Goal: Task Accomplishment & Management: Manage account settings

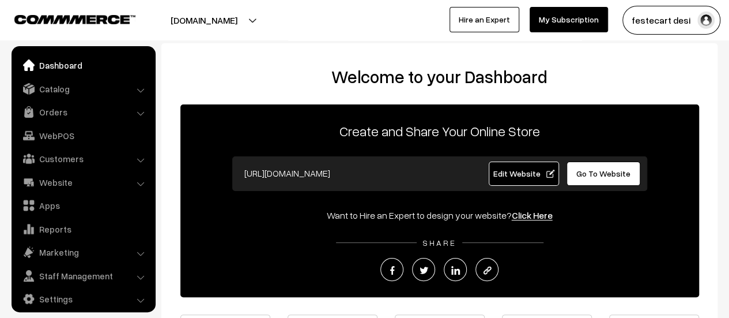
scroll to position [8, 0]
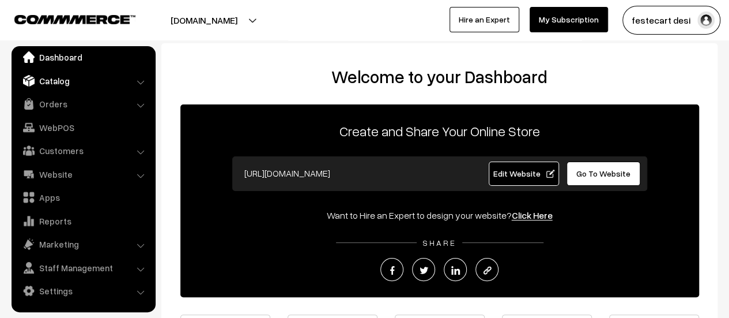
click at [74, 77] on link "Catalog" at bounding box center [82, 80] width 137 height 21
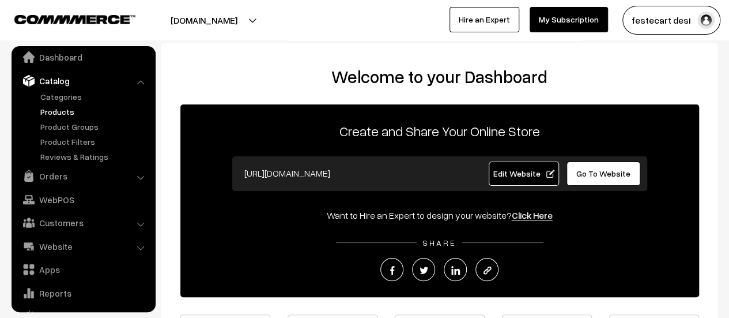
click at [59, 109] on link "Products" at bounding box center [94, 111] width 114 height 12
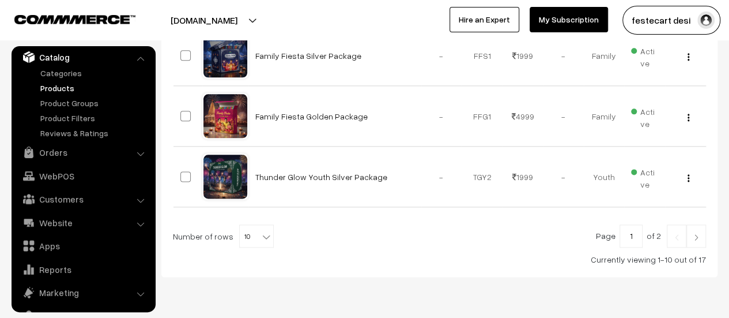
scroll to position [688, 0]
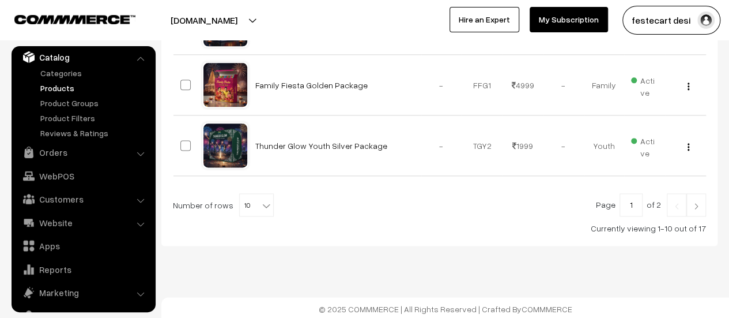
click at [262, 194] on span at bounding box center [268, 201] width 12 height 15
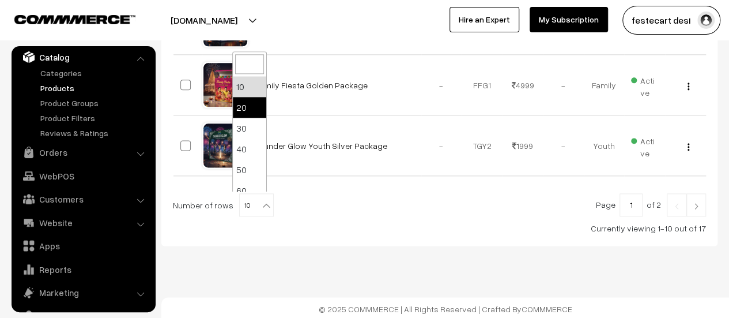
select select "20"
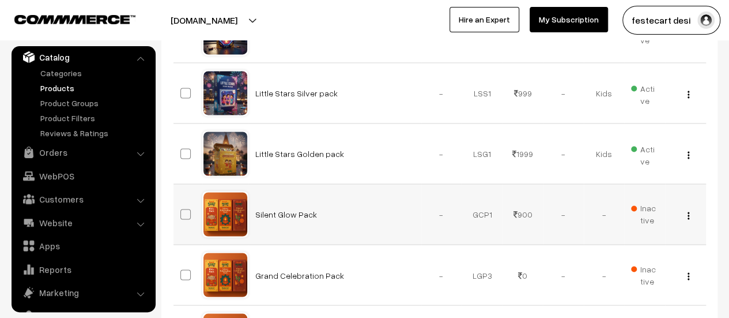
scroll to position [860, 0]
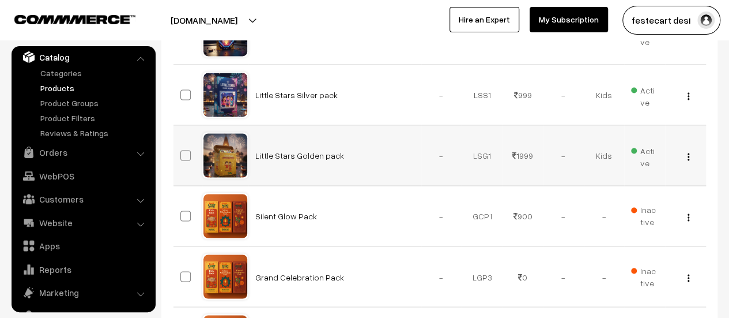
click at [688, 154] on img "button" at bounding box center [689, 156] width 2 height 7
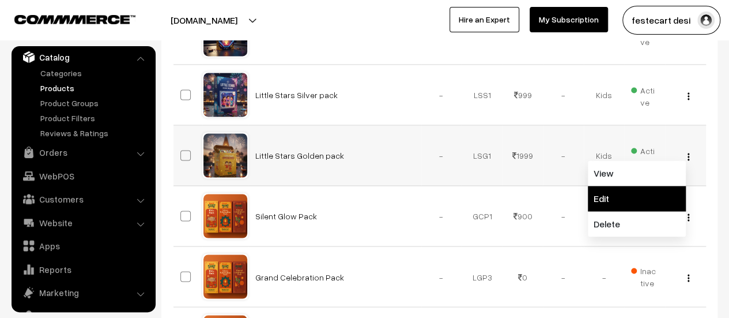
click at [624, 195] on link "Edit" at bounding box center [637, 198] width 98 height 25
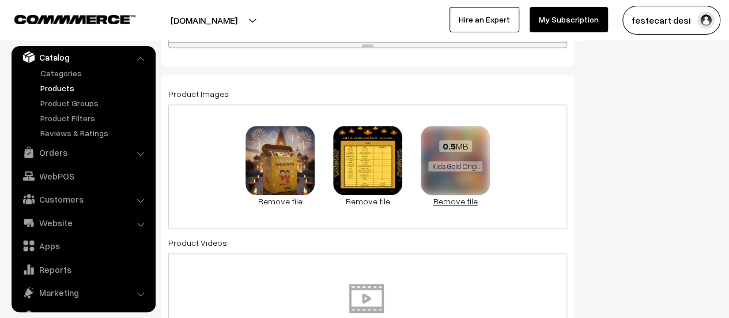
scroll to position [580, 0]
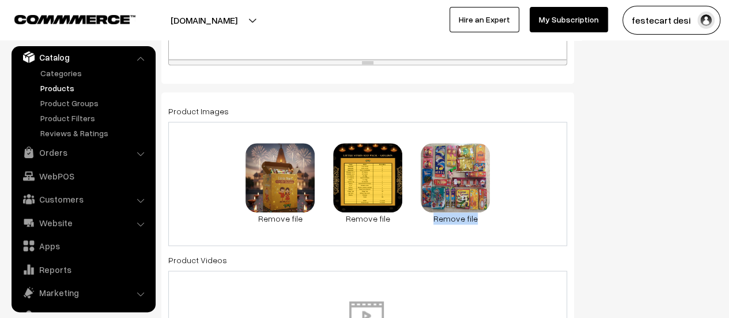
drag, startPoint x: 470, startPoint y: 191, endPoint x: 608, endPoint y: 187, distance: 138.4
click at [574, 191] on div "Name * Little Stars Golden pack Category Deepavali > Celebration > Kids × Deepa…" at bounding box center [368, 279] width 430 height 1504
click at [628, 184] on div "Status Active Inactive Active Publish Date Product Type -- Select -- -- Select …" at bounding box center [655, 279] width 144 height 1504
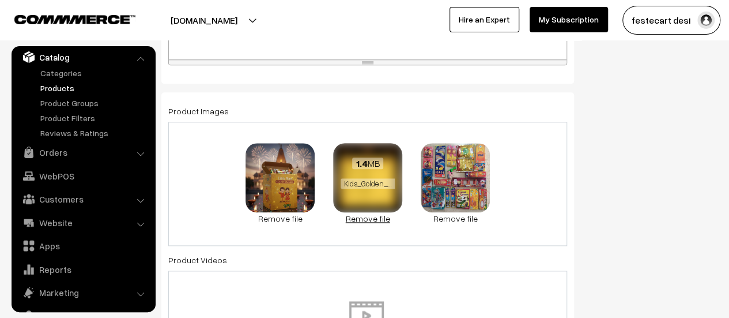
click at [377, 215] on link "Remove file" at bounding box center [367, 218] width 69 height 12
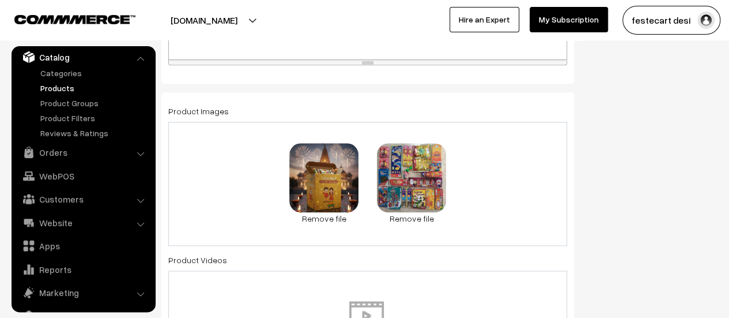
click at [369, 186] on div "67.2 KB Kids Golden.png Check Error Remove file 0.5 MB Kids Gold Original img.j…" at bounding box center [367, 184] width 399 height 124
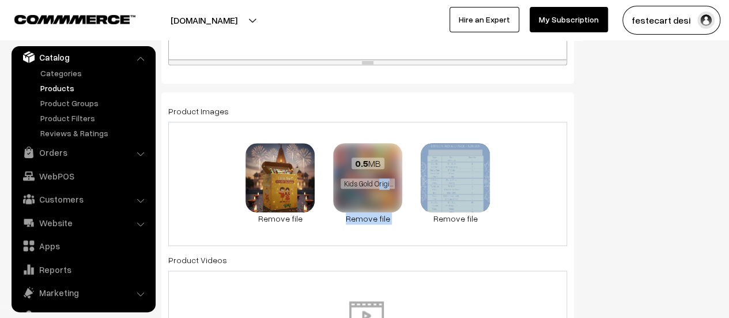
drag, startPoint x: 476, startPoint y: 203, endPoint x: 379, endPoint y: 194, distance: 97.9
click at [379, 194] on div "67.2 KB Kids Golden.png Check Error Remove file 0.5 MB Kids Gold Original img.j…" at bounding box center [367, 184] width 399 height 124
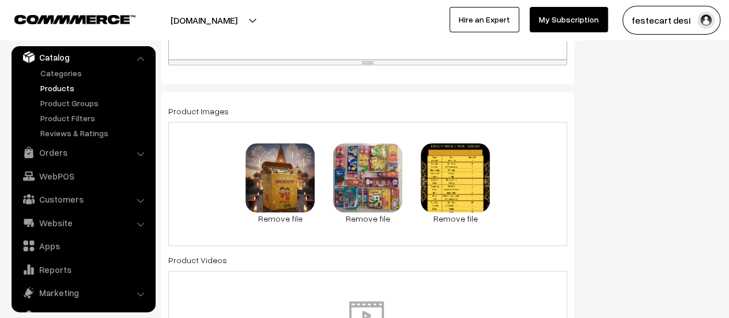
click at [538, 191] on div "67.2 KB Kids Golden.png Check Error Remove file 0.5 MB Kids Gold Original img.j…" at bounding box center [367, 184] width 399 height 124
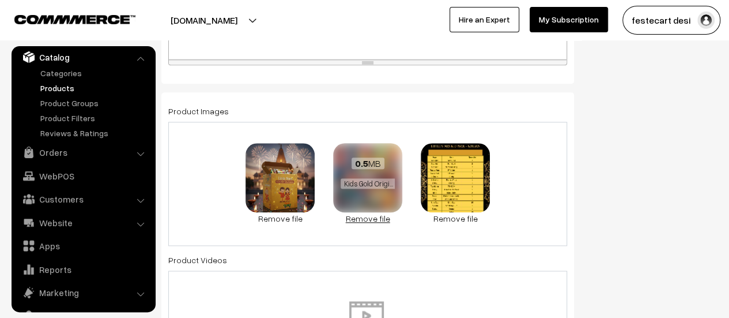
click at [363, 221] on link "Remove file" at bounding box center [367, 218] width 69 height 12
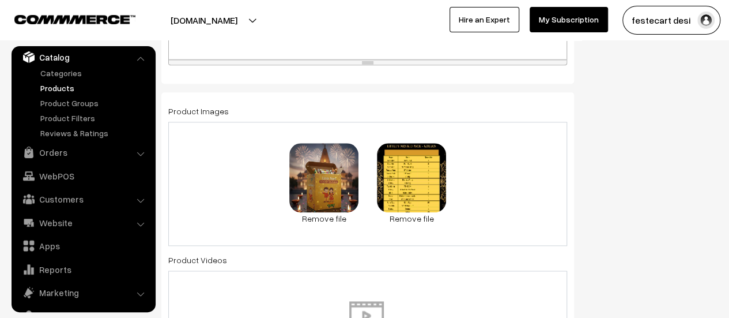
click at [471, 187] on div "67.2 KB Kids Golden.png Check Error Remove file 0.2 MB Kids Gold Price label.jp…" at bounding box center [367, 184] width 399 height 124
click at [501, 163] on div "67.2 KB Kids Golden.png Check Error Remove file 0.2 MB Kids Gold Price label.jp…" at bounding box center [367, 184] width 399 height 124
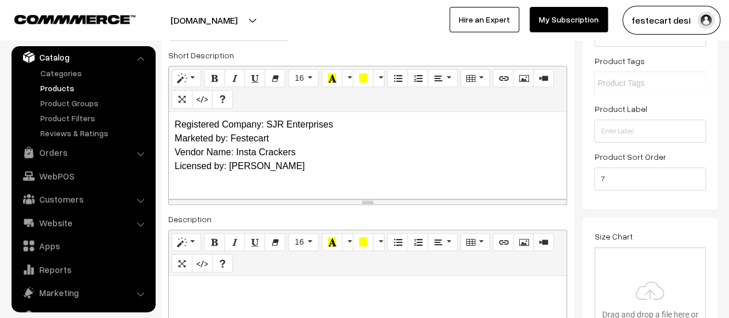
scroll to position [0, 0]
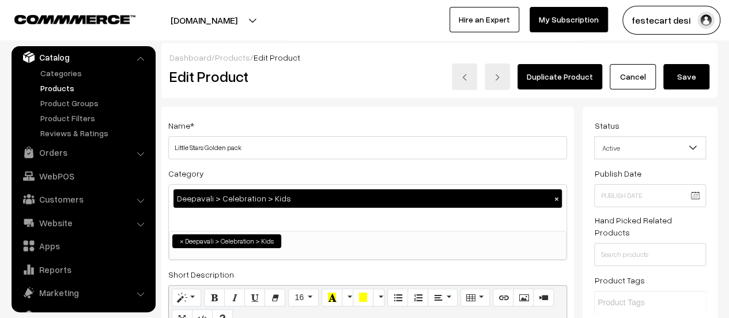
click at [695, 80] on button "Save" at bounding box center [686, 76] width 46 height 25
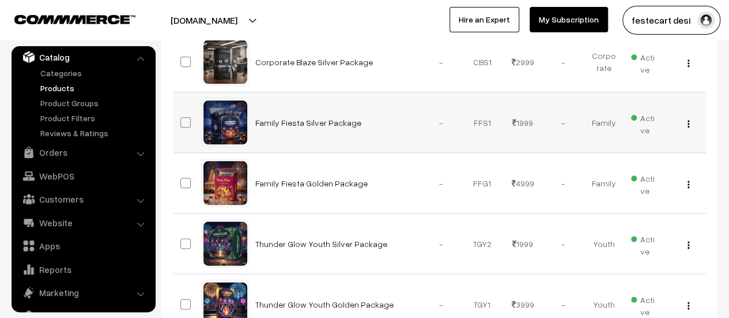
scroll to position [562, 0]
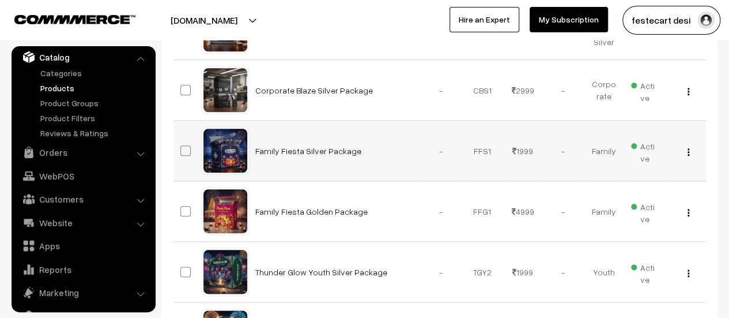
click at [688, 148] on img "button" at bounding box center [689, 151] width 2 height 7
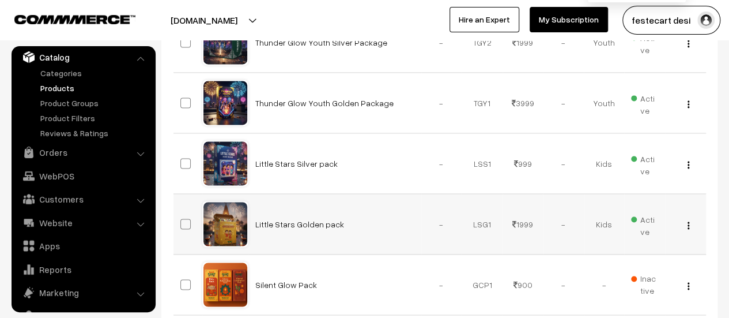
scroll to position [792, 0]
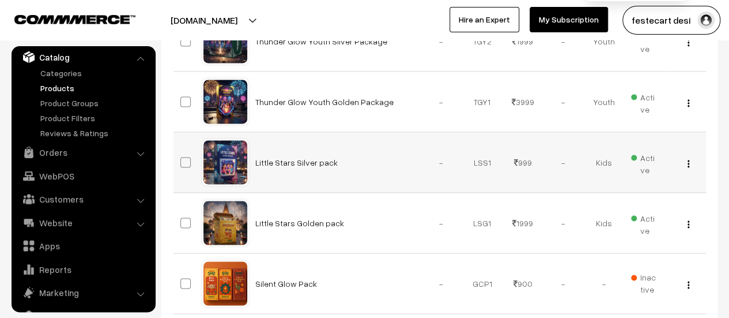
click at [688, 162] on img "button" at bounding box center [689, 163] width 2 height 7
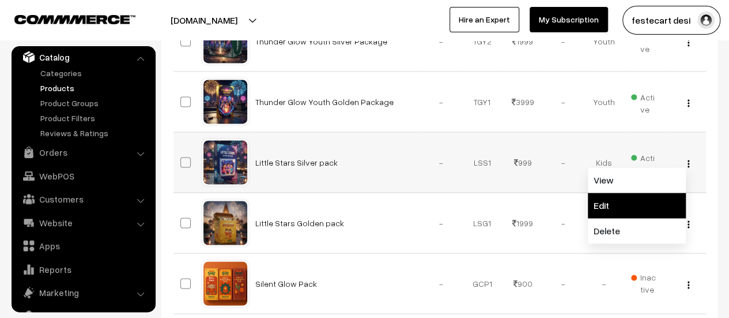
click at [660, 194] on link "Edit" at bounding box center [637, 204] width 98 height 25
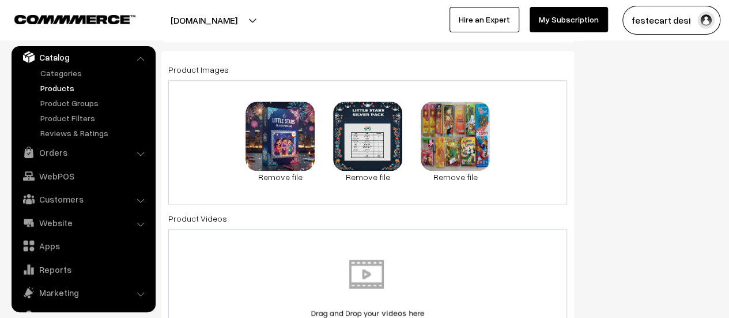
scroll to position [617, 0]
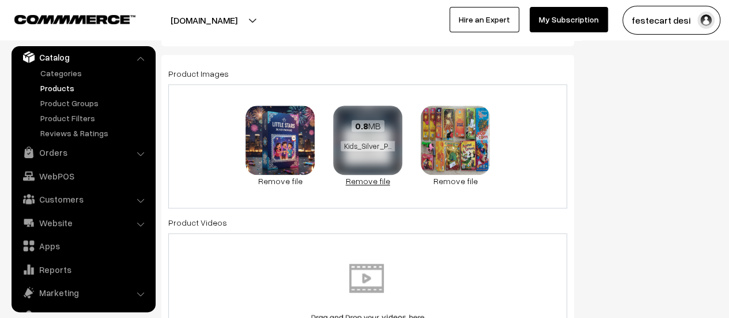
click at [370, 181] on link "Remove file" at bounding box center [367, 181] width 69 height 12
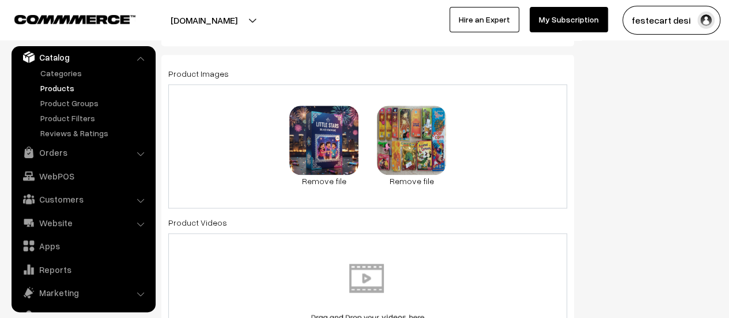
click at [482, 158] on div "96 KB Kids Silver.jpg Check Error Remove file 0.4 MB Kids Silver Original img.j…" at bounding box center [367, 146] width 399 height 124
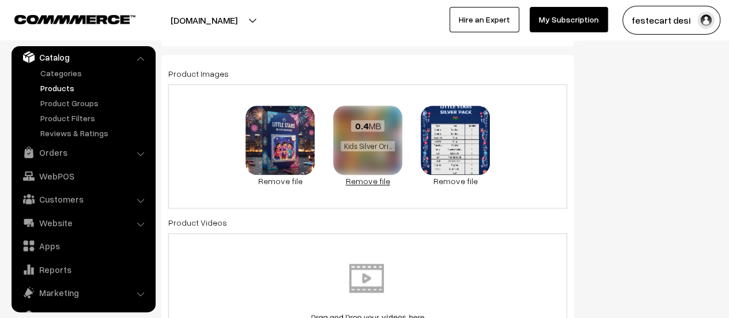
click at [374, 178] on link "Remove file" at bounding box center [367, 181] width 69 height 12
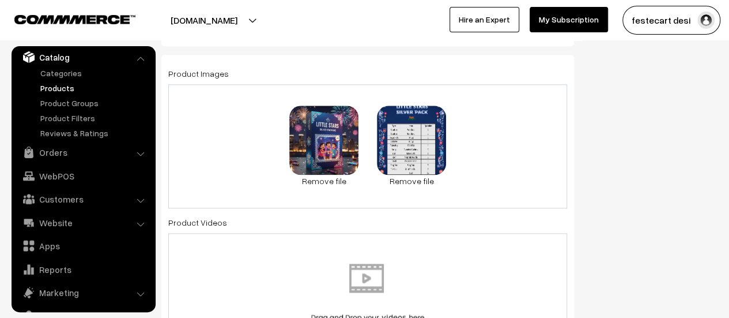
click at [471, 158] on div "96 KB Kids Silver.jpg Check Error Remove file 0.1 MB Kids Silver Pricel label.j…" at bounding box center [367, 146] width 399 height 124
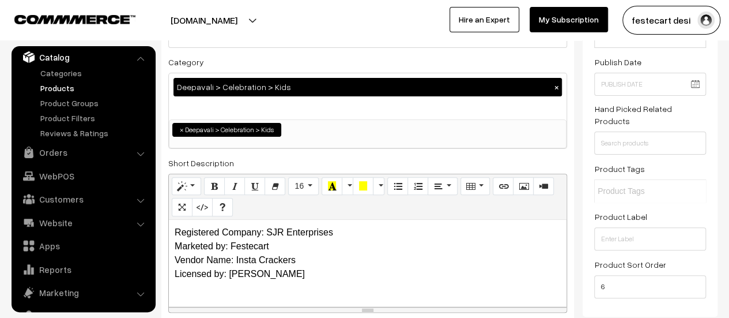
scroll to position [0, 0]
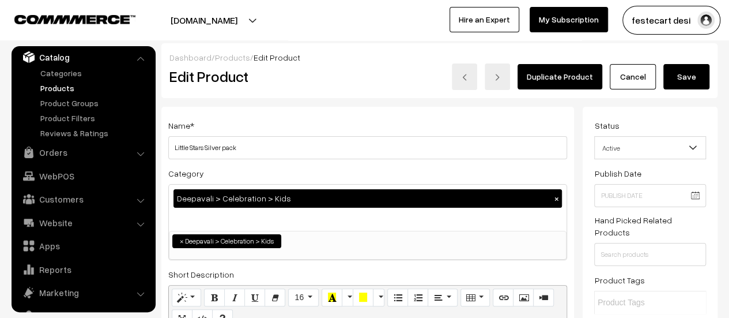
click at [692, 84] on button "Save" at bounding box center [686, 76] width 46 height 25
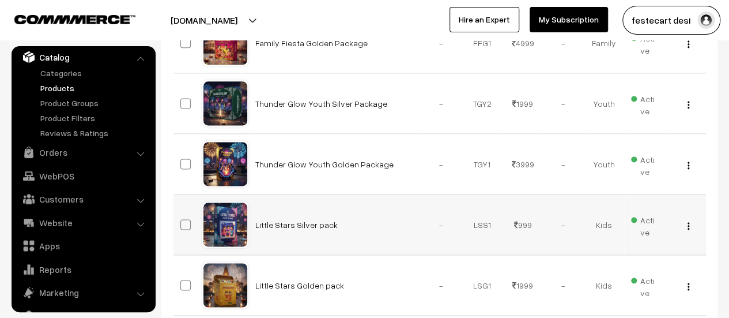
scroll to position [727, 0]
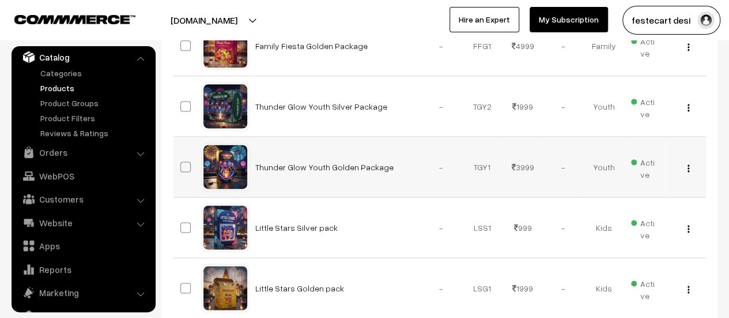
click at [688, 166] on img "button" at bounding box center [689, 167] width 2 height 7
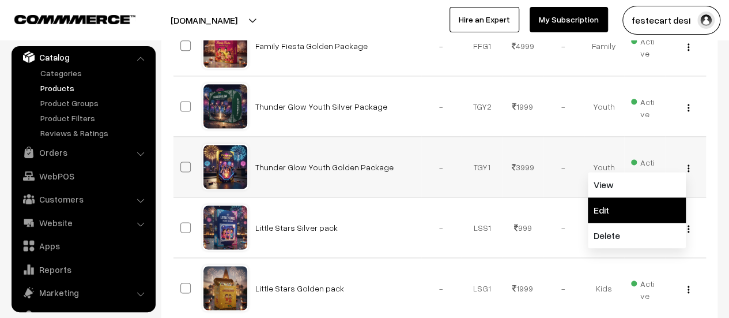
click at [626, 205] on link "Edit" at bounding box center [637, 209] width 98 height 25
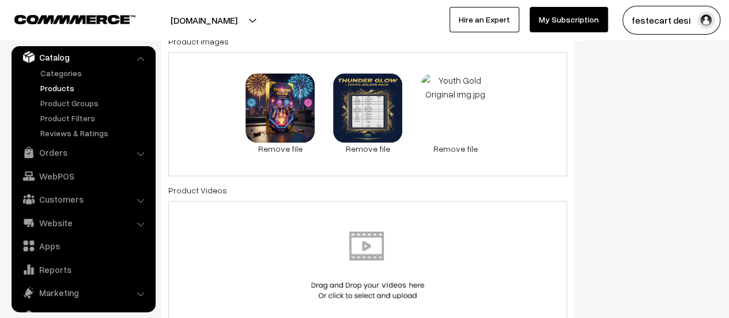
scroll to position [559, 0]
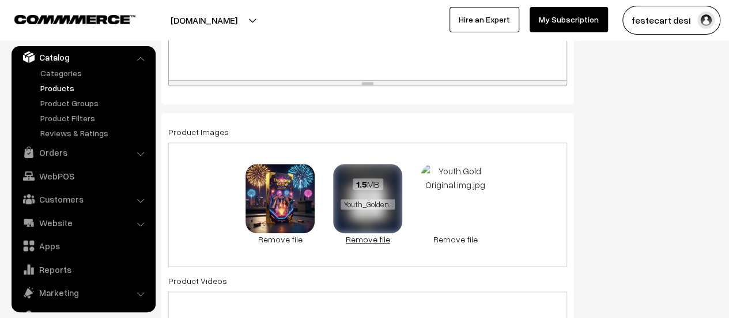
click at [373, 239] on link "Remove file" at bounding box center [367, 239] width 69 height 12
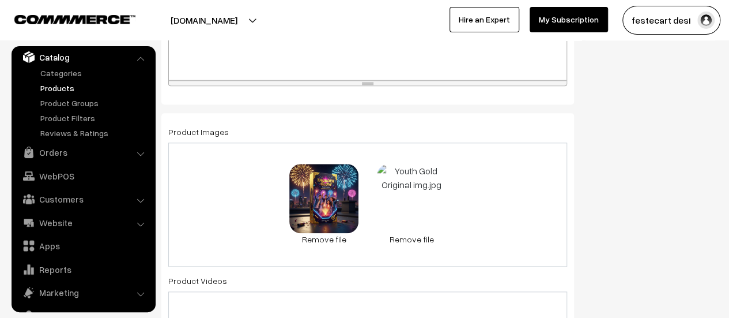
click at [488, 175] on div "0.1 MB Youth Gold.jpg Check Error Remove file 0.5 MB Youth Gold Original img.jp…" at bounding box center [367, 204] width 399 height 124
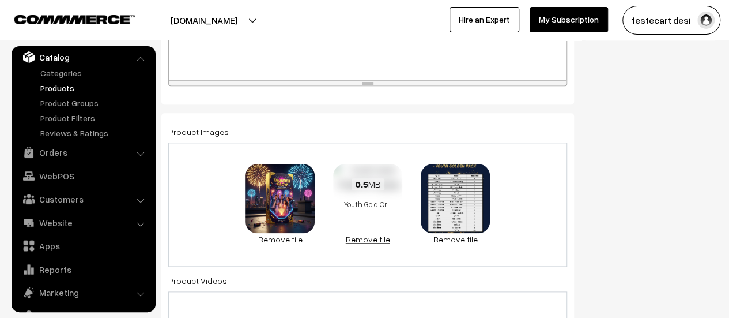
click at [372, 238] on link "Remove file" at bounding box center [367, 239] width 69 height 12
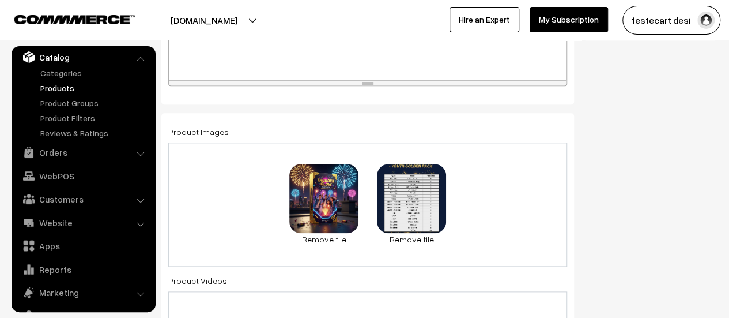
click at [490, 187] on div "0.1 MB Youth Gold.jpg Check Error Remove file 0.2 MB Youth Gold Price Label.jpg…" at bounding box center [367, 204] width 399 height 124
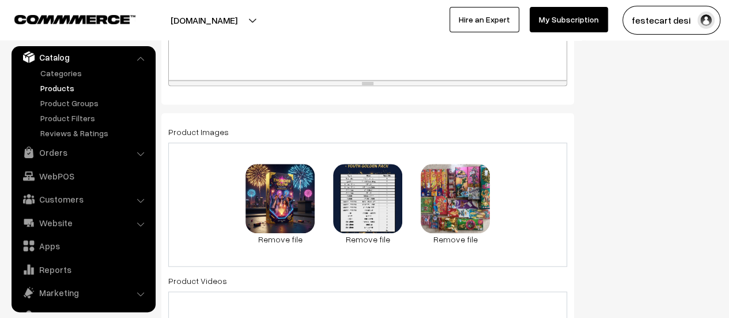
scroll to position [0, 0]
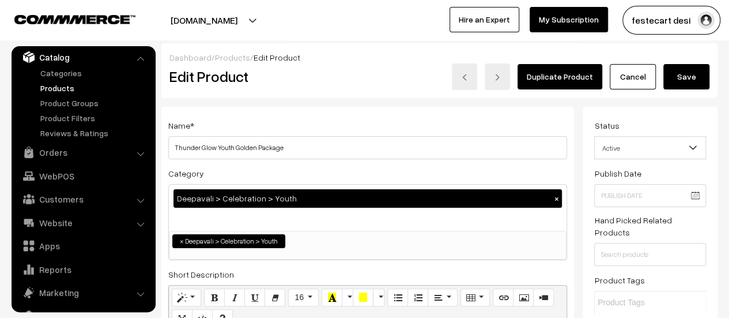
click at [698, 83] on button "Save" at bounding box center [686, 76] width 46 height 25
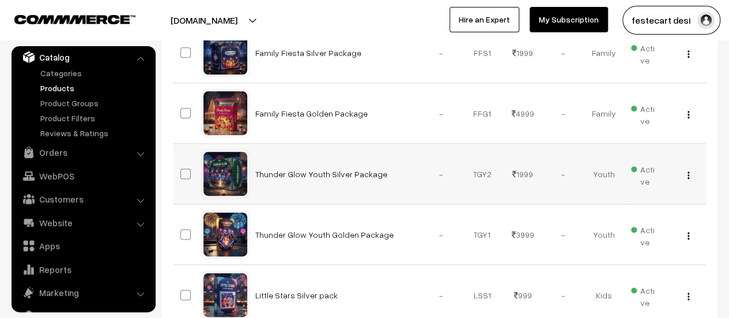
scroll to position [659, 0]
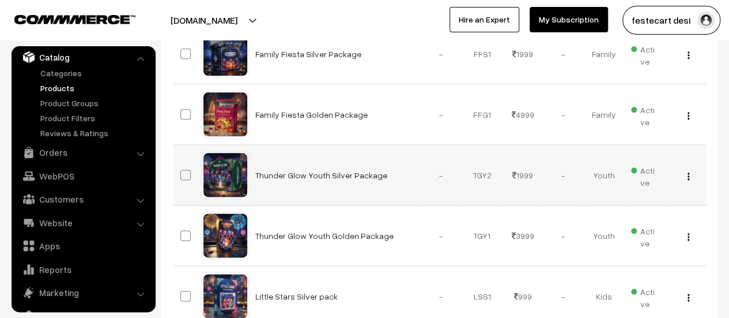
click at [688, 176] on img "button" at bounding box center [689, 175] width 2 height 7
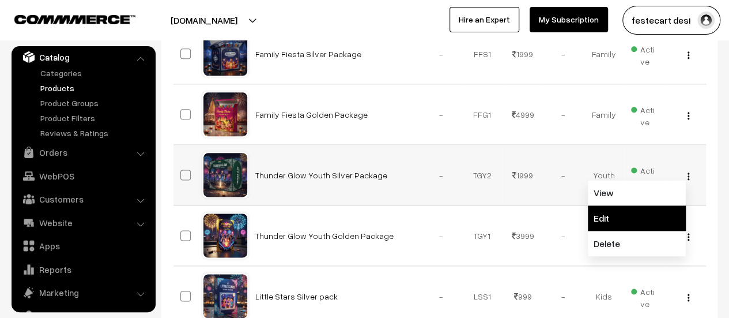
click at [626, 212] on link "Edit" at bounding box center [637, 217] width 98 height 25
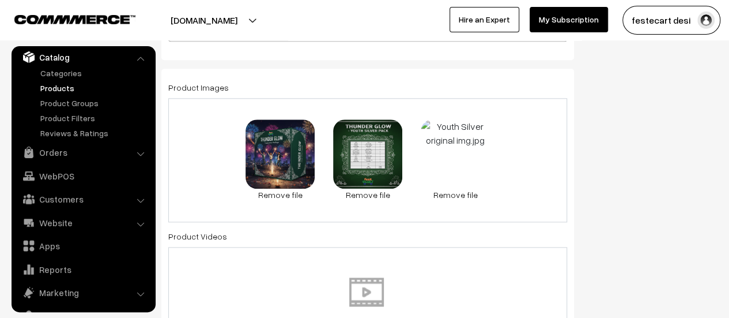
scroll to position [579, 0]
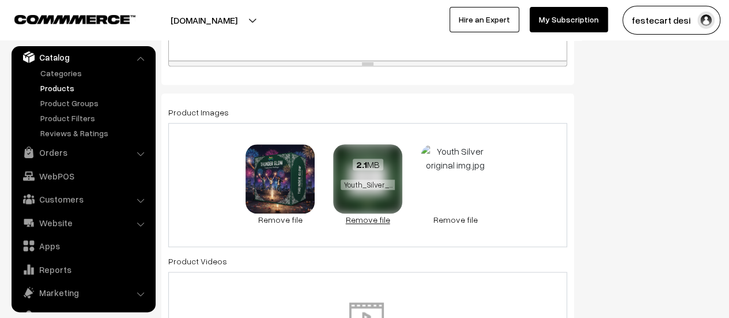
click at [386, 224] on link "Remove file" at bounding box center [367, 219] width 69 height 12
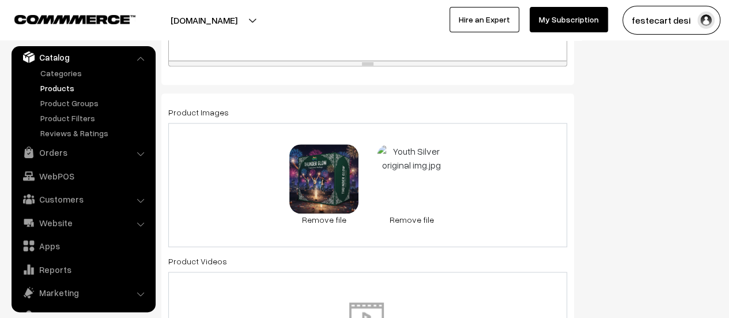
click at [488, 168] on div "91.1 KB Youth Silver.jpg Check Error Remove file 0.4 MB Youth Silver original i…" at bounding box center [367, 185] width 399 height 124
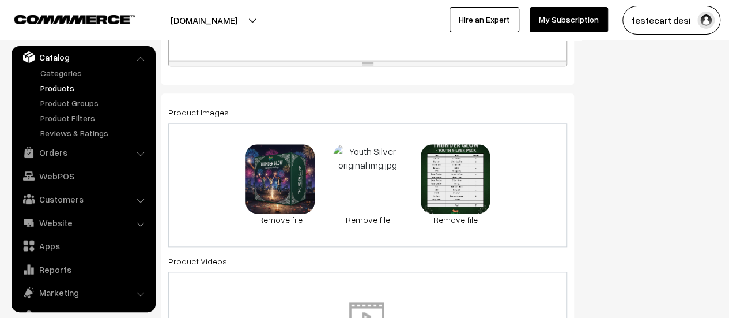
click at [376, 222] on link "Remove file" at bounding box center [367, 219] width 69 height 12
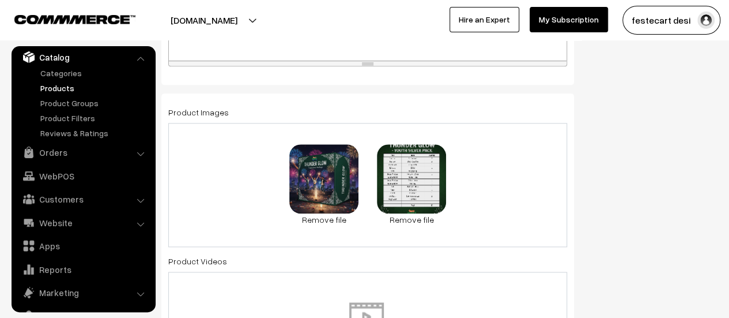
click at [475, 178] on div "91.1 KB Youth Silver.jpg Check Error Remove file 0.2 MB Youth Silver Price Labe…" at bounding box center [367, 185] width 399 height 124
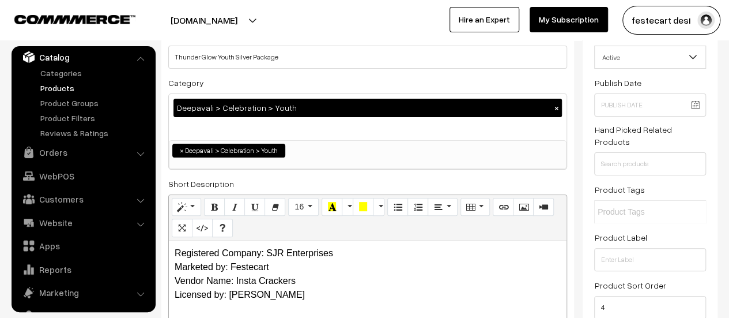
scroll to position [0, 0]
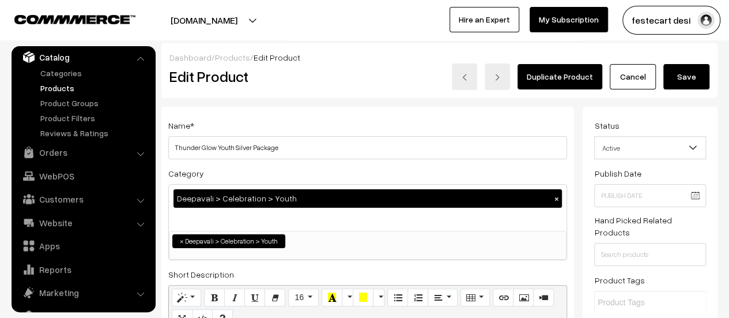
click at [682, 75] on button "Save" at bounding box center [686, 76] width 46 height 25
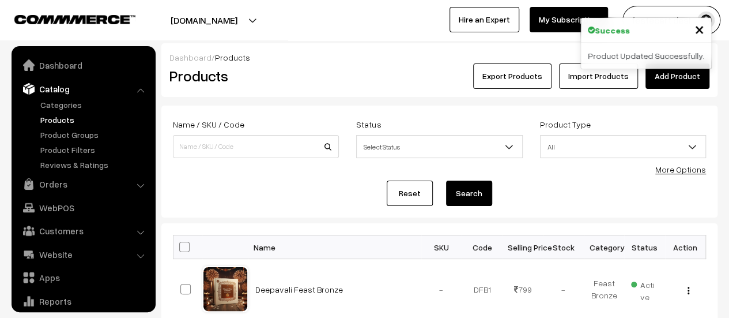
scroll to position [32, 0]
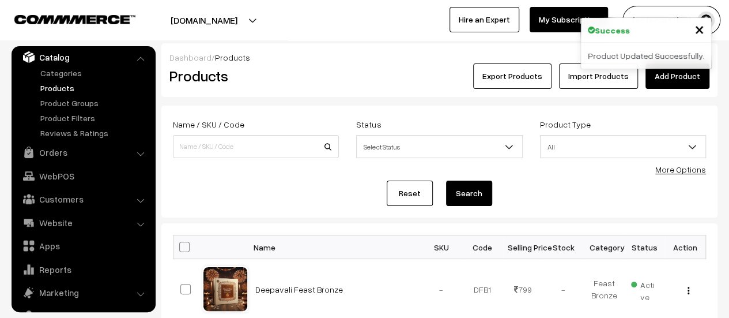
click at [701, 29] on span "×" at bounding box center [699, 28] width 10 height 21
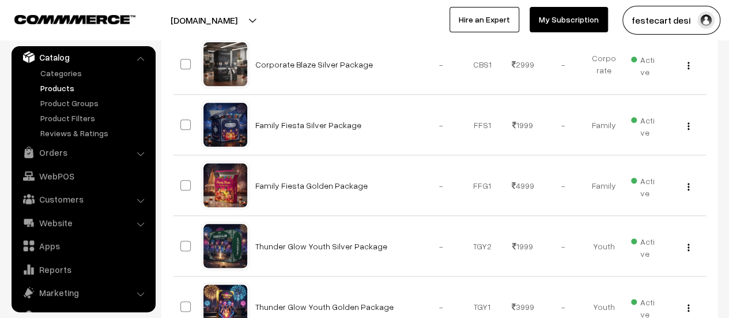
scroll to position [588, 0]
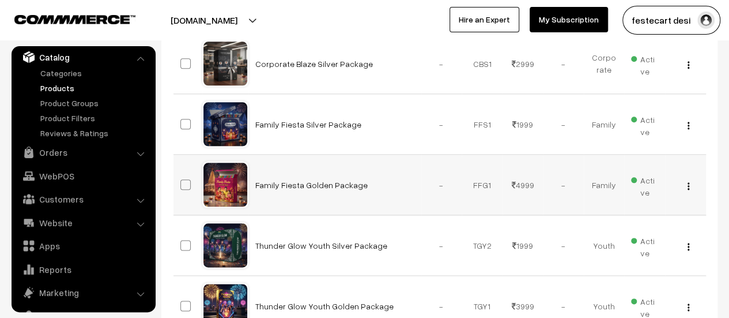
click at [687, 185] on button "button" at bounding box center [688, 185] width 3 height 9
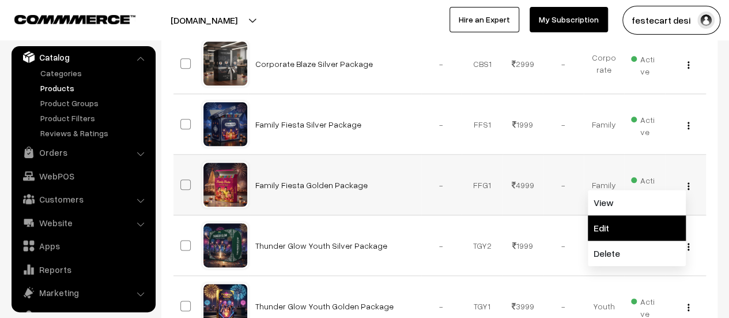
click at [639, 225] on link "Edit" at bounding box center [637, 227] width 98 height 25
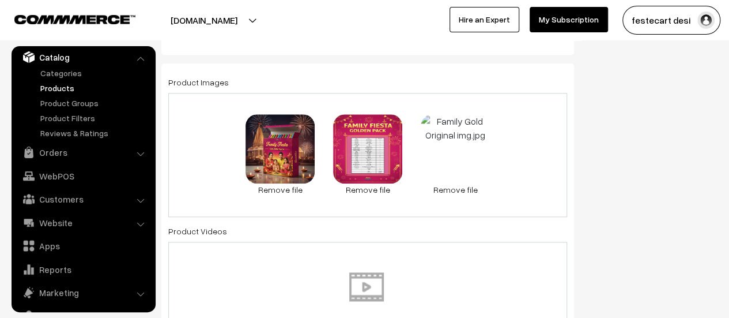
scroll to position [606, 0]
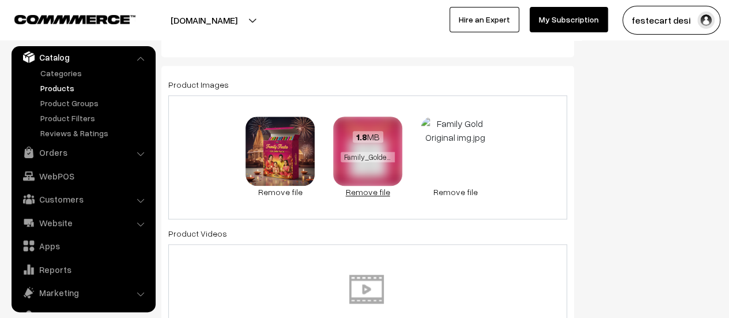
click at [368, 194] on link "Remove file" at bounding box center [367, 192] width 69 height 12
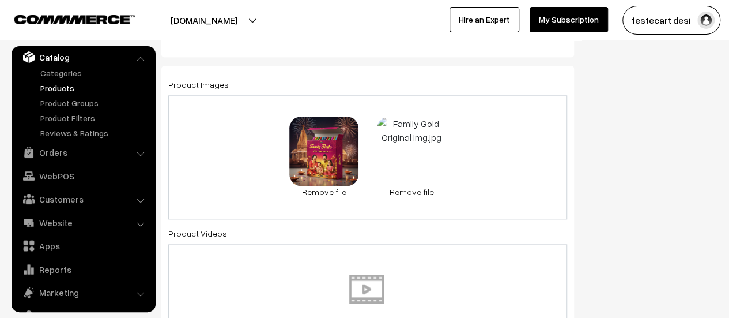
click at [479, 142] on div "83.2 KB Family Gold.jpg Check Error Remove file 0.4 MB Family Gold Original img…" at bounding box center [367, 157] width 399 height 124
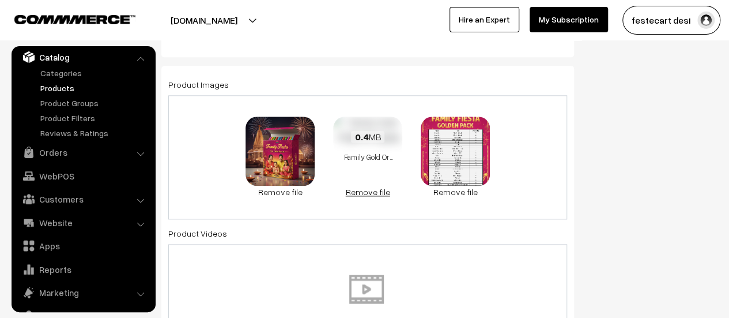
click at [371, 196] on link "Remove file" at bounding box center [367, 192] width 69 height 12
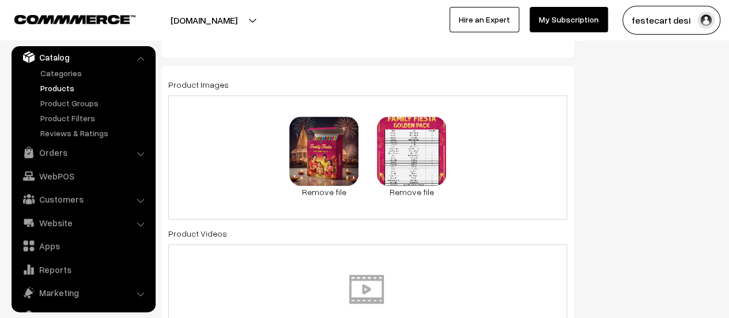
click at [547, 146] on div "83.2 KB Family Gold.jpg Check Error Remove file 0.2 MB Family Gold Price Label.…" at bounding box center [367, 157] width 399 height 124
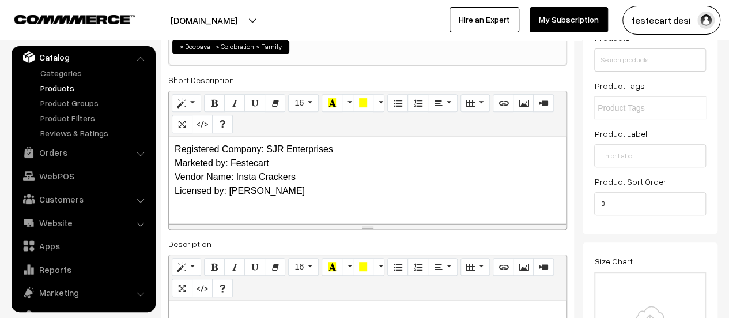
scroll to position [0, 0]
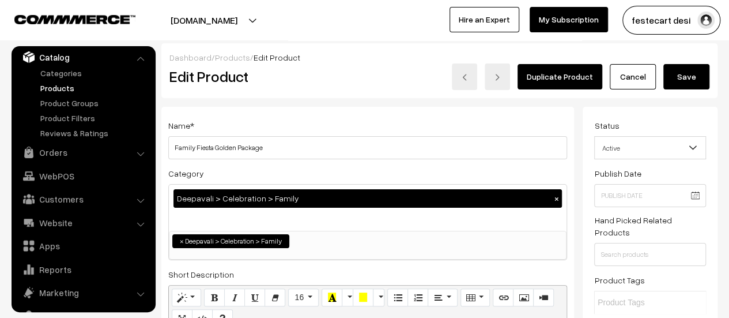
click at [670, 81] on button "Save" at bounding box center [686, 76] width 46 height 25
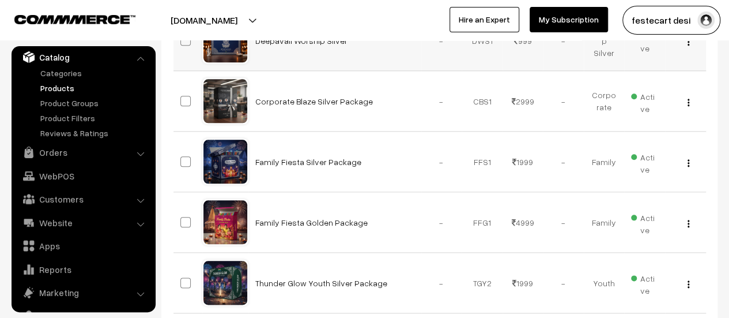
scroll to position [562, 0]
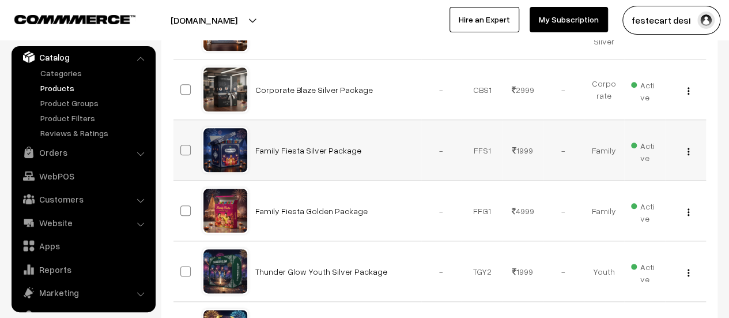
click at [688, 152] on img "button" at bounding box center [689, 151] width 2 height 7
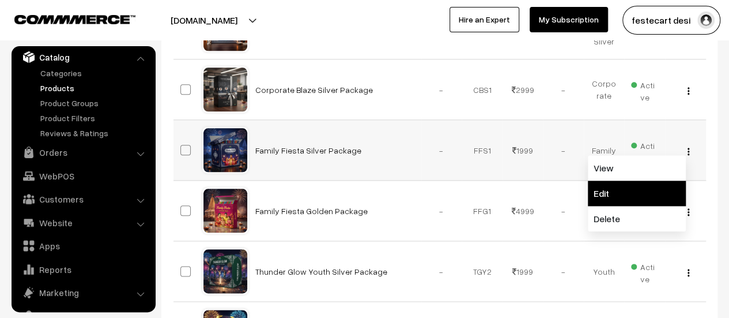
click at [644, 194] on link "Edit" at bounding box center [637, 192] width 98 height 25
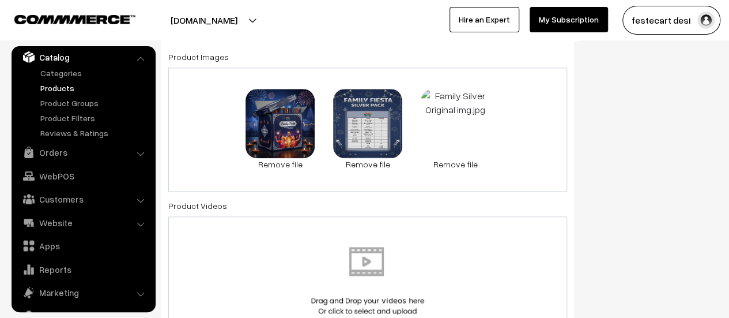
scroll to position [632, 0]
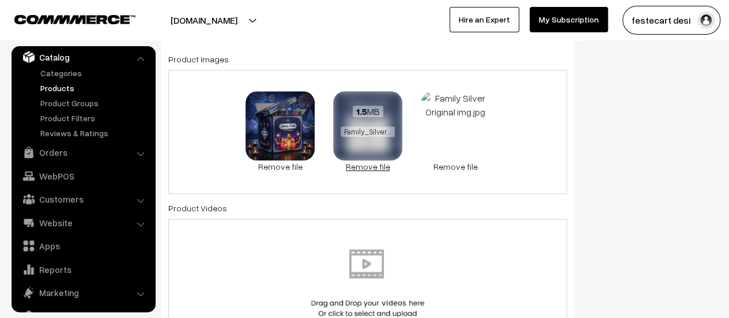
click at [376, 168] on link "Remove file" at bounding box center [367, 166] width 69 height 12
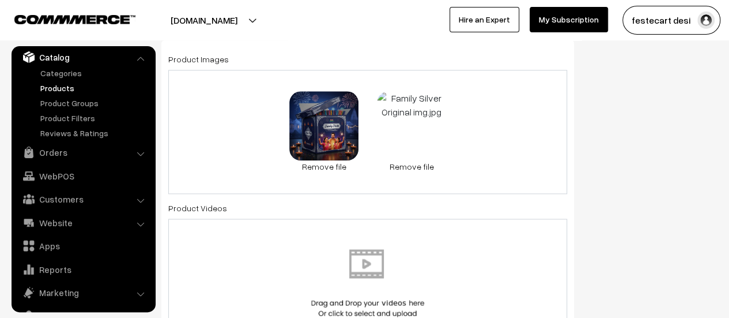
click at [497, 141] on div "91 KB Family Silver.jpg Check Error Remove file 0.4 MB Family Silver Original i…" at bounding box center [367, 132] width 399 height 124
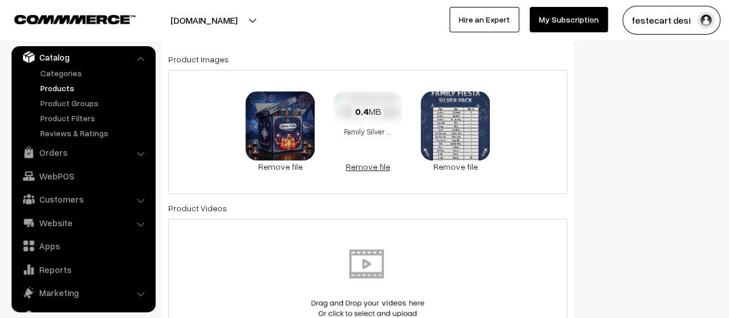
click at [371, 169] on link "Remove file" at bounding box center [367, 166] width 69 height 12
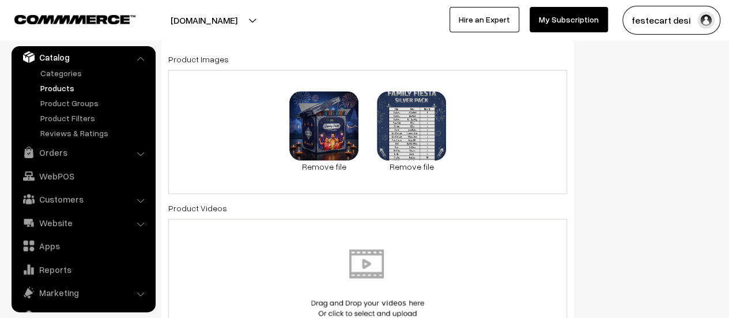
click at [482, 130] on div "91 KB Family Silver.jpg Check Error Remove file 0.2 MB Family Silver Price Labe…" at bounding box center [367, 132] width 399 height 124
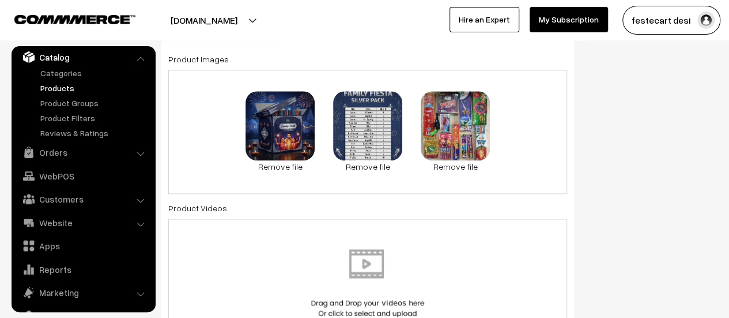
scroll to position [0, 0]
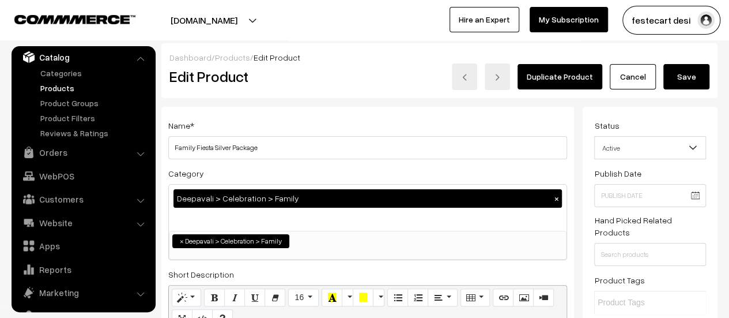
click at [681, 83] on button "Save" at bounding box center [686, 76] width 46 height 25
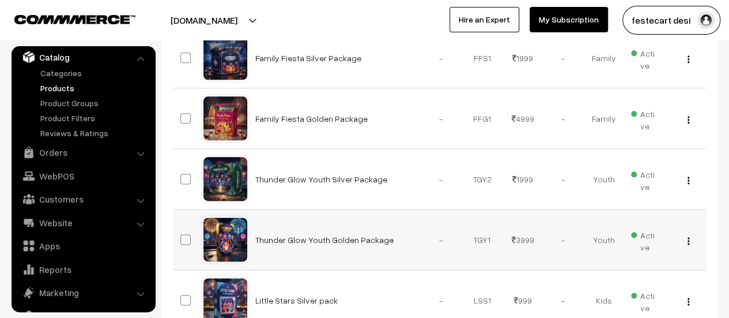
scroll to position [656, 0]
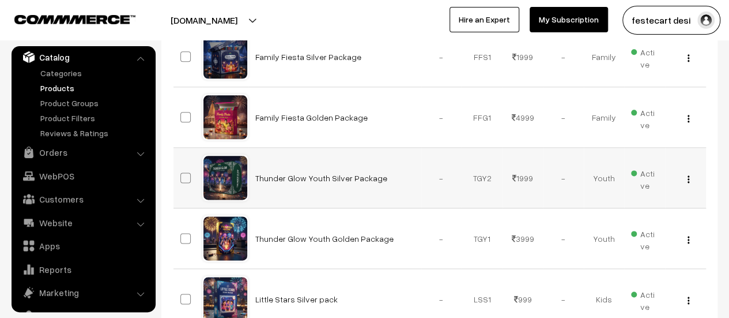
click at [688, 176] on img "button" at bounding box center [689, 178] width 2 height 7
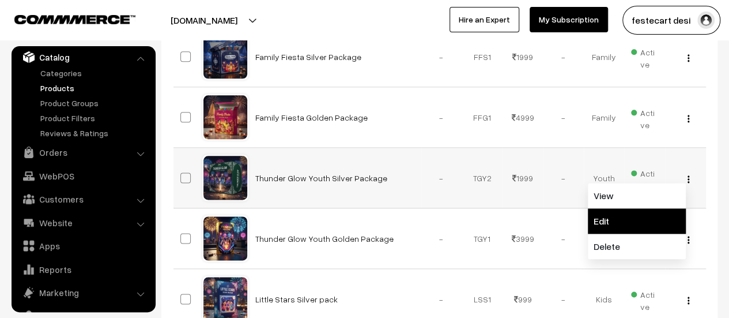
click at [637, 209] on link "Edit" at bounding box center [637, 220] width 98 height 25
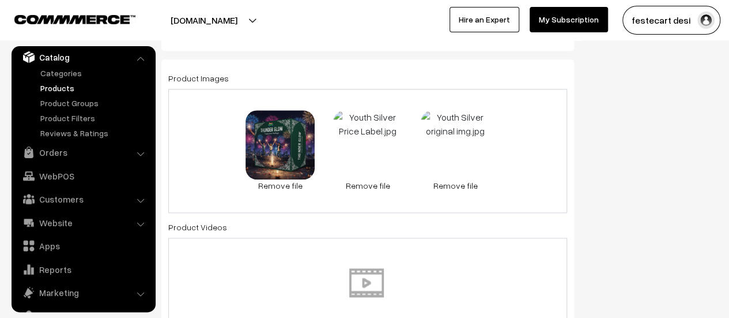
scroll to position [616, 0]
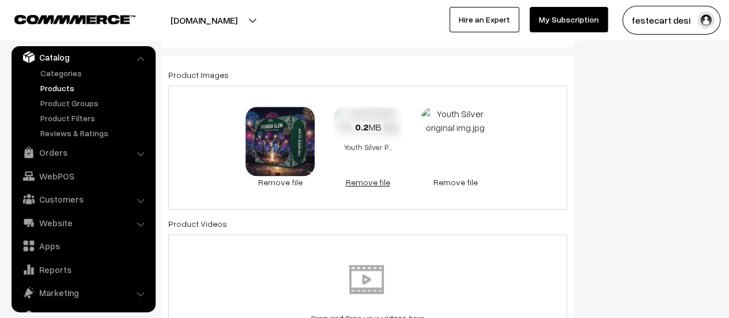
click at [369, 180] on link "Remove file" at bounding box center [367, 182] width 69 height 12
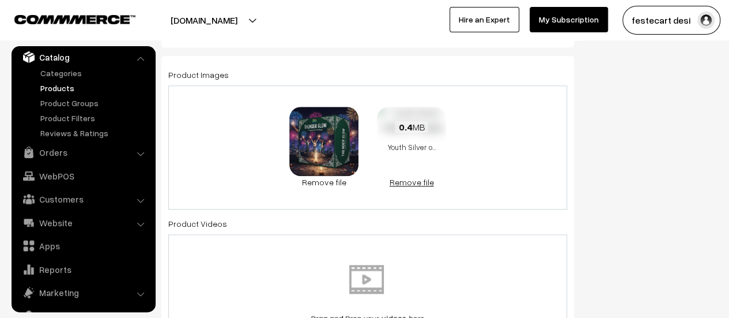
click at [403, 185] on link "Remove file" at bounding box center [411, 182] width 69 height 12
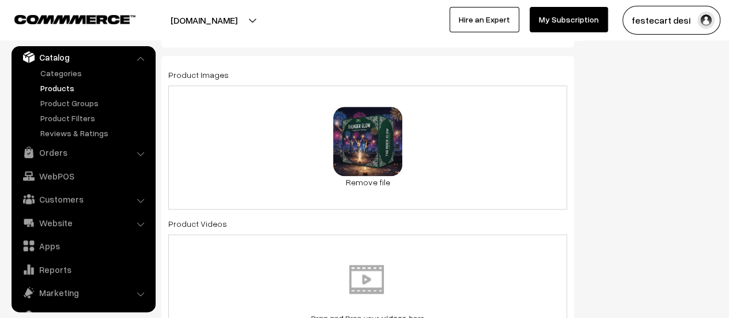
click at [468, 145] on div "91.1 KB Youth Silver.jpg Check Error Remove file" at bounding box center [367, 147] width 399 height 124
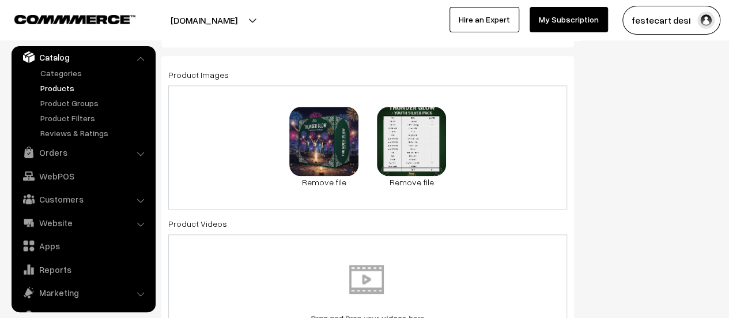
click at [513, 173] on div "91.1 KB Youth Silver.jpg Check Error Remove file 0.2 MB Youth Silver Price Labe…" at bounding box center [367, 147] width 399 height 124
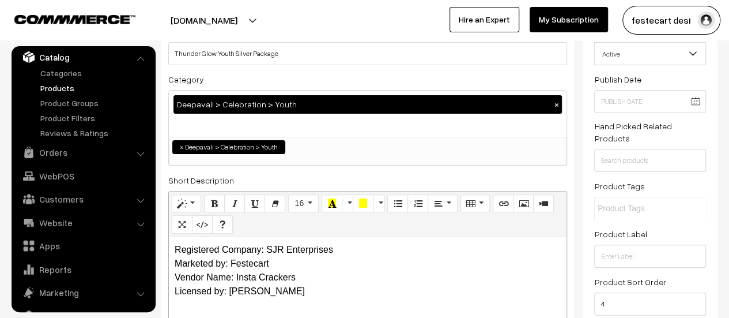
scroll to position [0, 0]
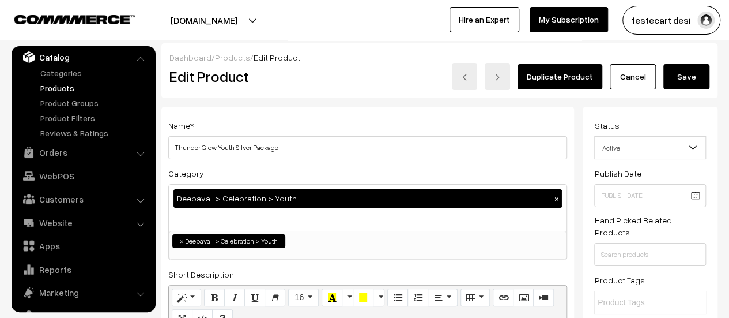
click at [696, 75] on button "Save" at bounding box center [686, 76] width 46 height 25
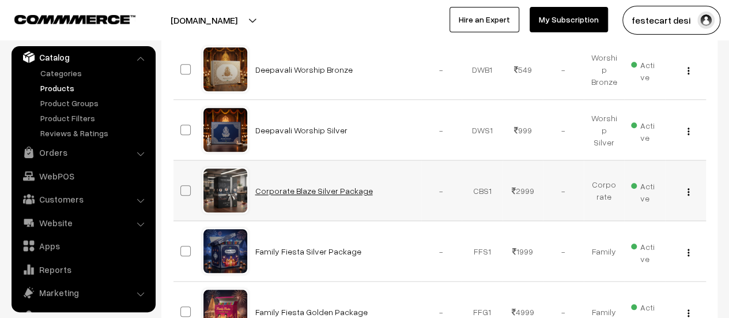
scroll to position [458, 0]
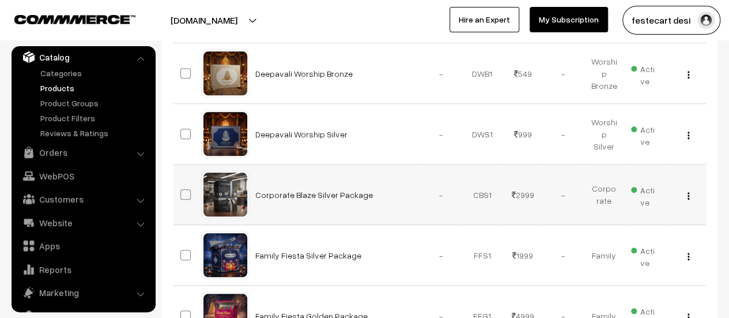
click at [688, 195] on img "button" at bounding box center [689, 195] width 2 height 7
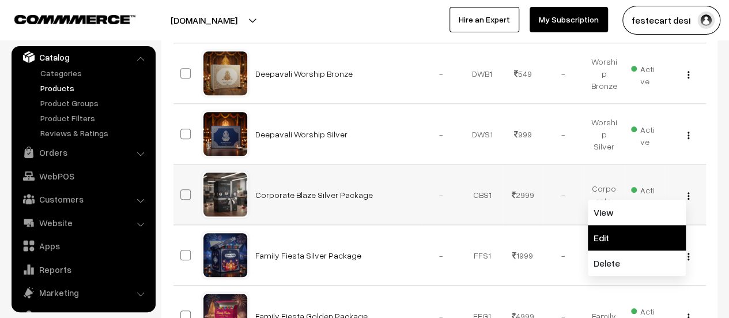
click at [659, 232] on link "Edit" at bounding box center [637, 237] width 98 height 25
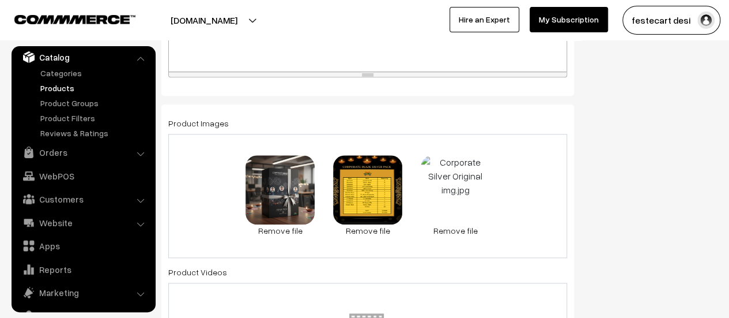
scroll to position [600, 0]
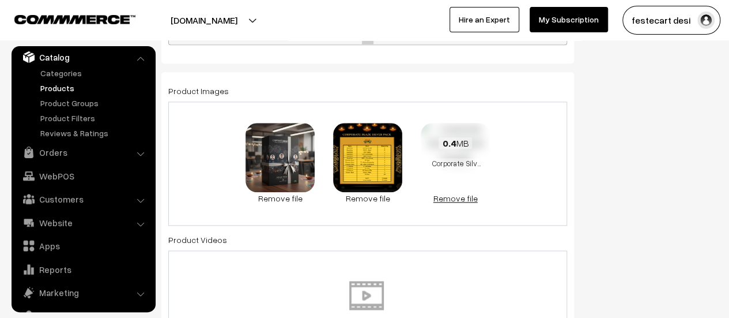
click at [460, 198] on link "Remove file" at bounding box center [455, 198] width 69 height 12
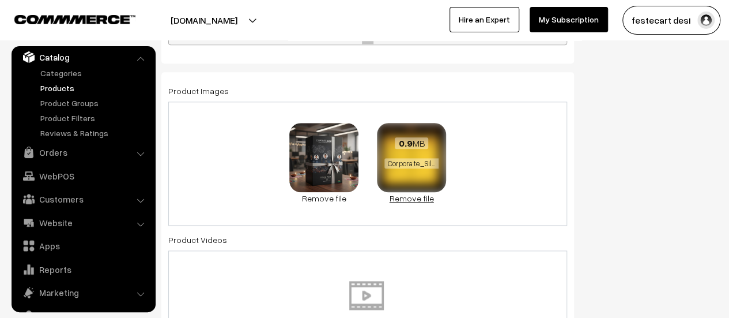
click at [401, 198] on link "Remove file" at bounding box center [411, 198] width 69 height 12
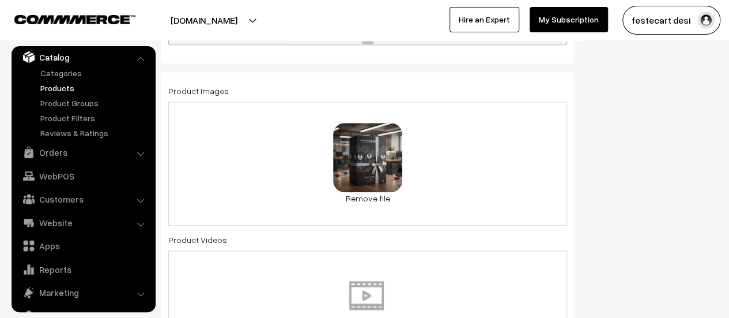
click at [454, 161] on div "65.5 KB Corporate Silver.jpg Check Error Remove file" at bounding box center [367, 163] width 399 height 124
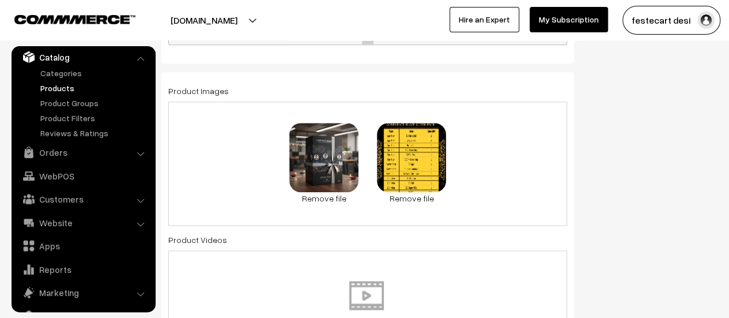
click at [483, 162] on div "65.5 KB Corporate Silver.jpg Check Error Remove file 0.2 MB Corporate Silver Pr…" at bounding box center [367, 163] width 399 height 124
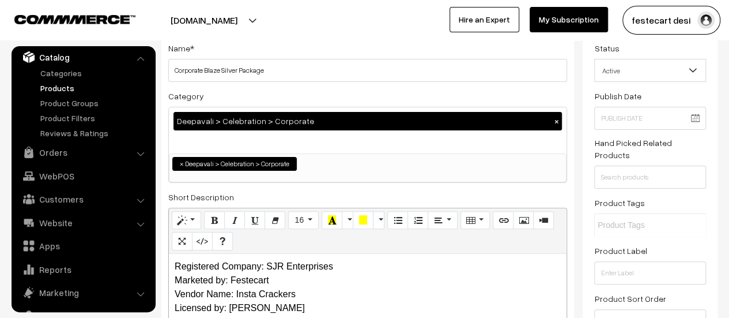
scroll to position [0, 0]
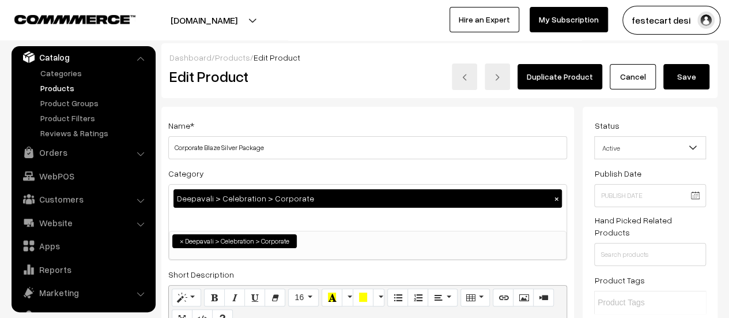
click at [685, 89] on div "Dashboard / Products / Edit Product Edit Product Duplicate Product Cancel Save" at bounding box center [439, 70] width 556 height 55
click at [685, 84] on button "Save" at bounding box center [686, 76] width 46 height 25
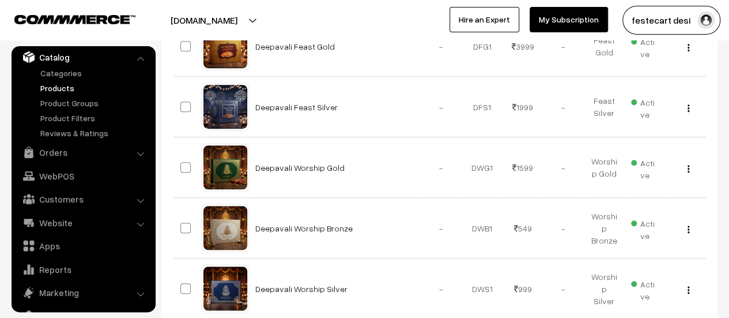
scroll to position [301, 0]
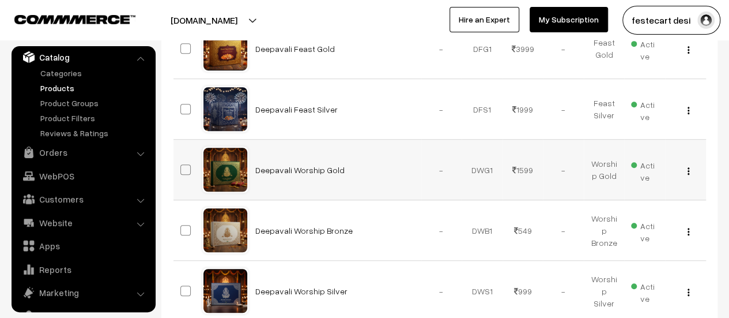
click at [688, 171] on img "button" at bounding box center [689, 170] width 2 height 7
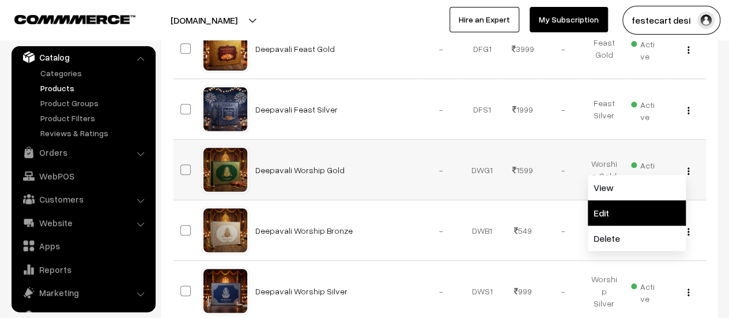
click at [641, 208] on link "Edit" at bounding box center [637, 212] width 98 height 25
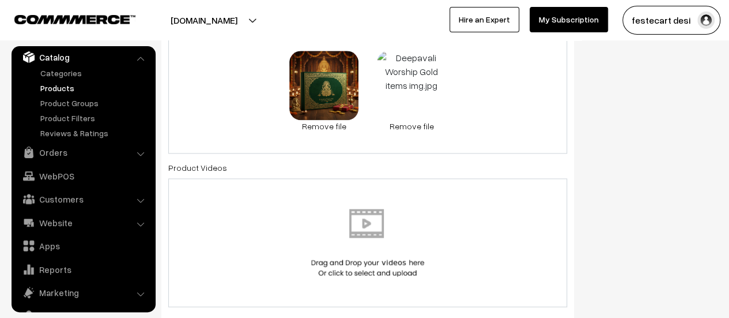
scroll to position [671, 0]
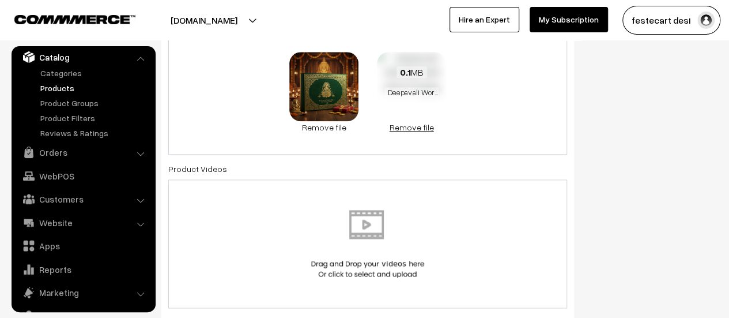
click at [416, 125] on link "Remove file" at bounding box center [411, 127] width 69 height 12
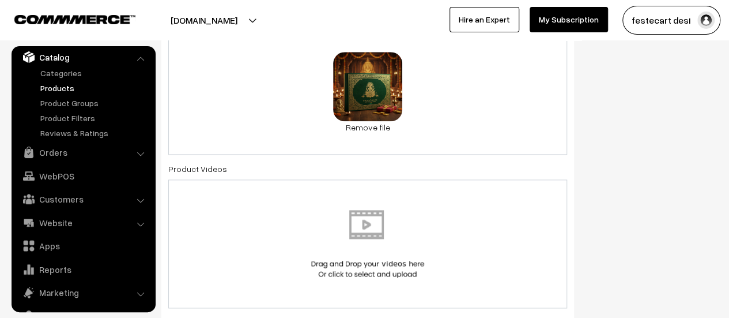
click at [446, 93] on div "0.8 MB Deepavali Worship Gold Sold Out 1.jpg Check Error Remove file" at bounding box center [367, 93] width 399 height 124
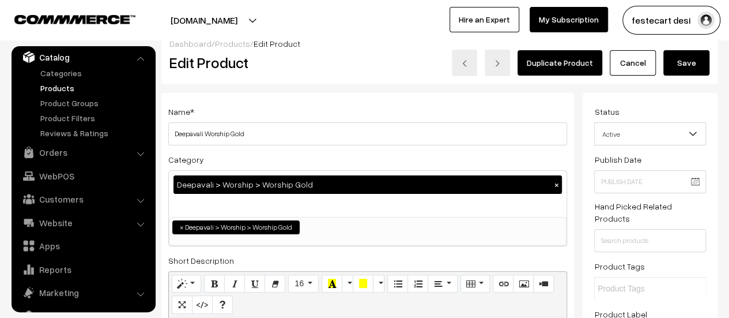
scroll to position [0, 0]
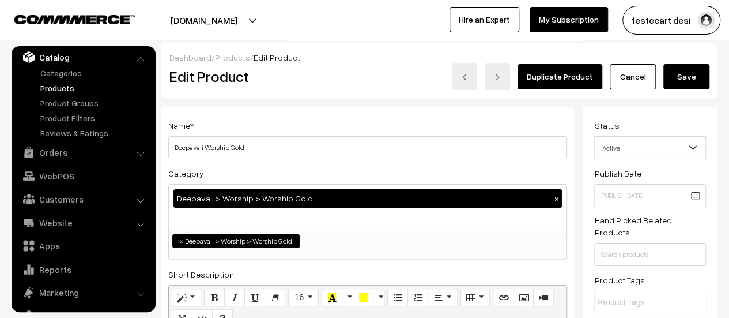
click at [689, 74] on button "Save" at bounding box center [686, 76] width 46 height 25
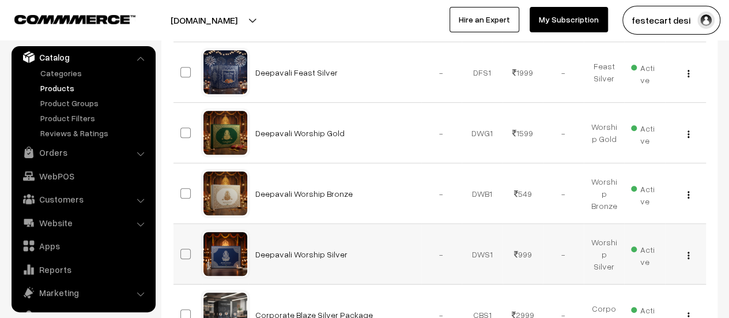
scroll to position [340, 0]
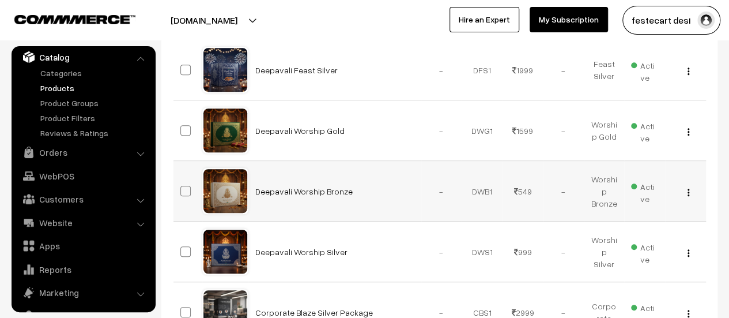
click at [688, 188] on img "button" at bounding box center [689, 191] width 2 height 7
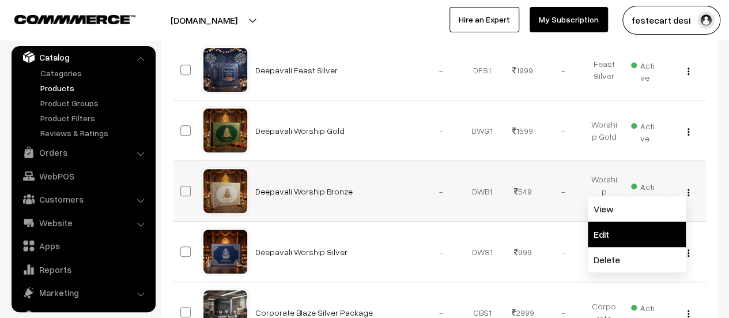
click at [634, 222] on link "Edit" at bounding box center [637, 233] width 98 height 25
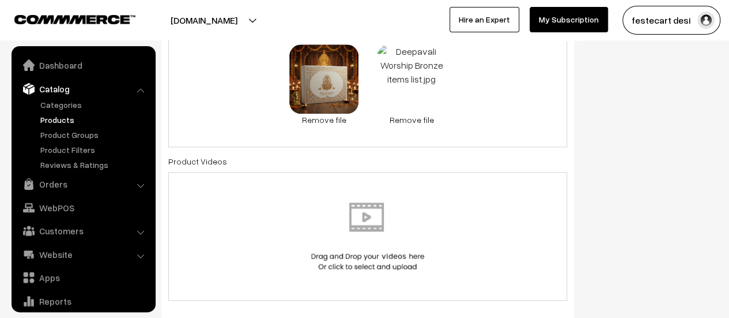
scroll to position [32, 0]
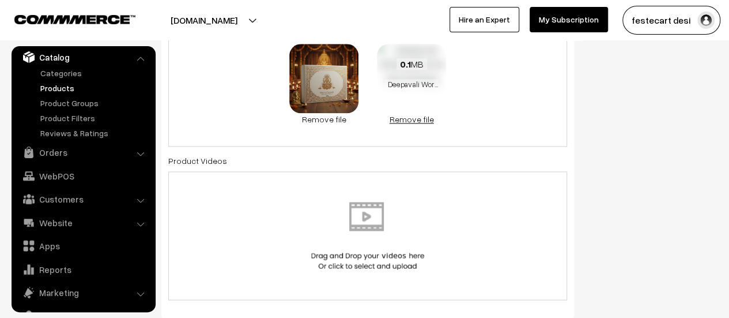
click at [413, 123] on link "Remove file" at bounding box center [411, 119] width 69 height 12
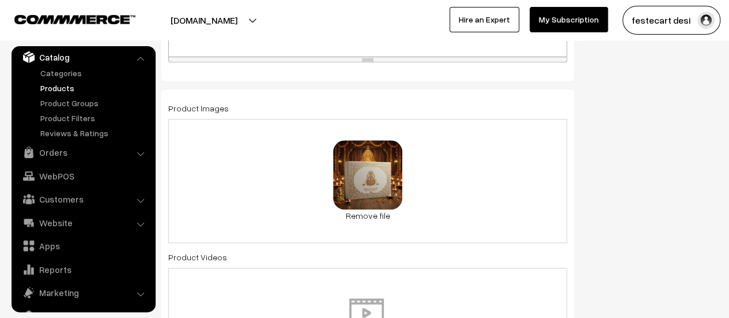
scroll to position [582, 0]
click at [501, 203] on div "0.8 MB Deepavali Worship Bronze Sold Out 1.jpg Check Error Remove file" at bounding box center [367, 181] width 399 height 124
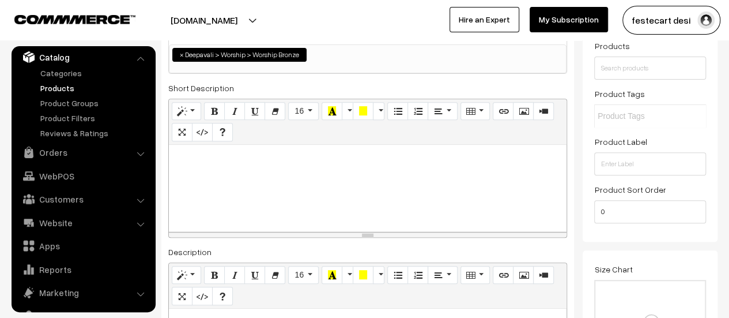
scroll to position [0, 0]
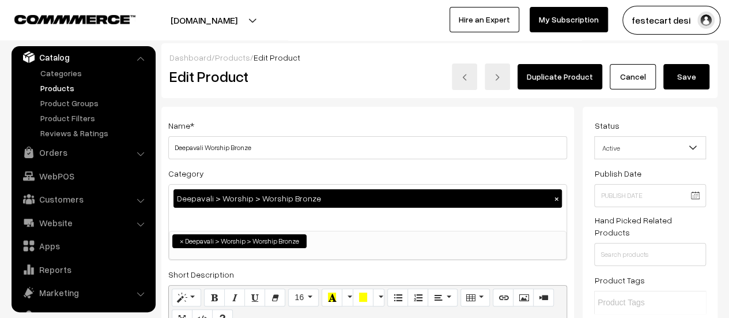
click at [684, 86] on button "Save" at bounding box center [686, 76] width 46 height 25
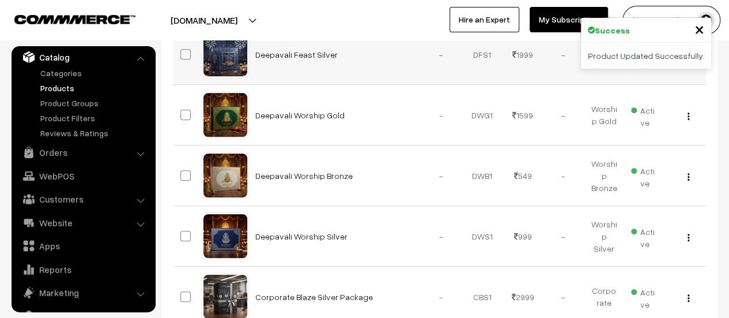
scroll to position [363, 0]
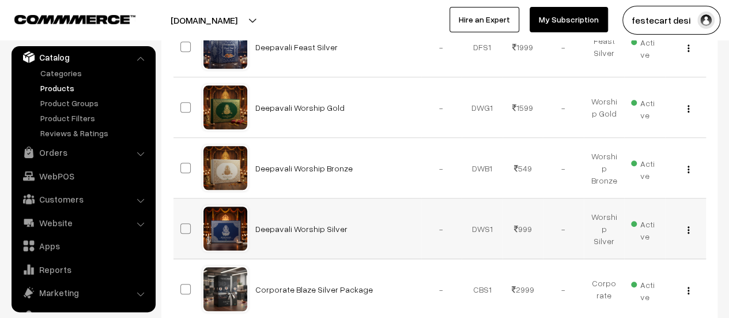
click at [689, 226] on img "button" at bounding box center [689, 229] width 2 height 7
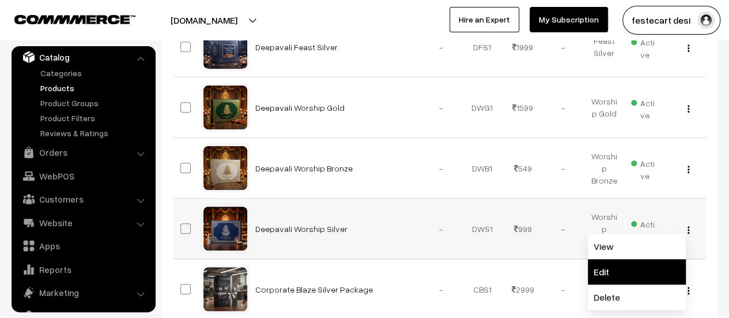
click at [640, 263] on link "Edit" at bounding box center [637, 271] width 98 height 25
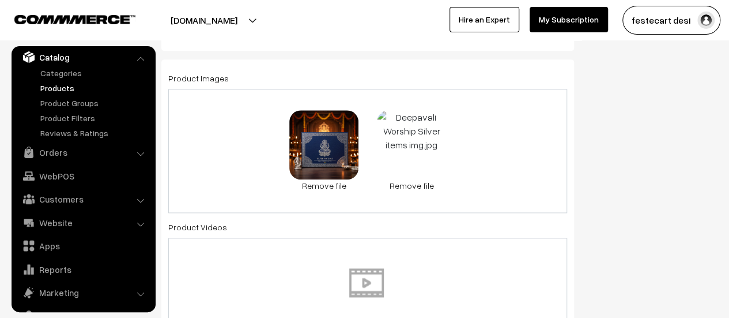
scroll to position [610, 0]
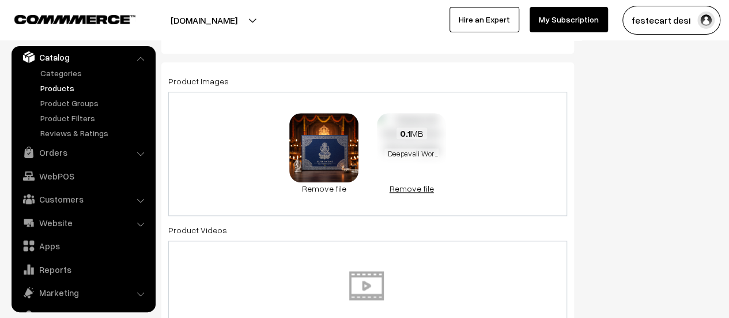
click at [409, 190] on link "Remove file" at bounding box center [411, 188] width 69 height 12
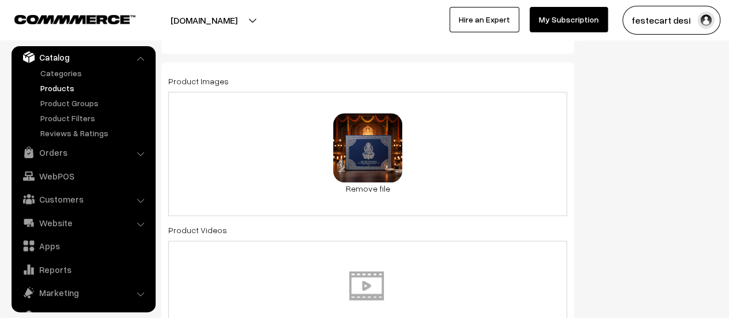
click at [463, 145] on div "0.3 MB Deepavali Worship Silver Sold Out 1.jpg Check Error Remove file" at bounding box center [367, 154] width 399 height 124
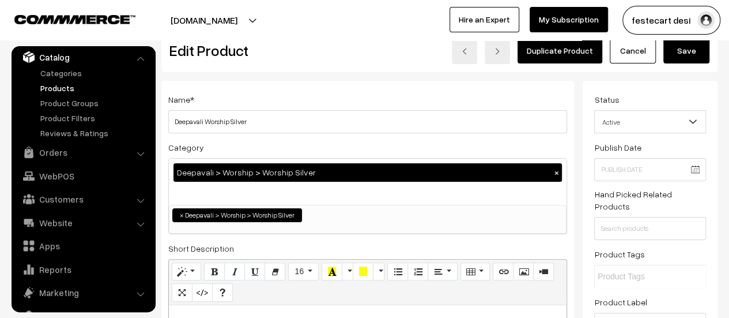
scroll to position [0, 0]
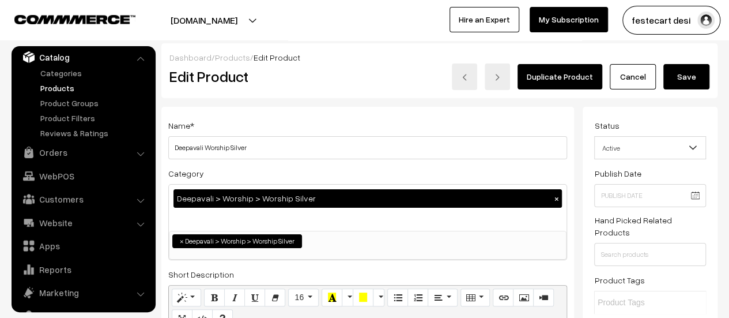
click at [681, 88] on button "Save" at bounding box center [686, 76] width 46 height 25
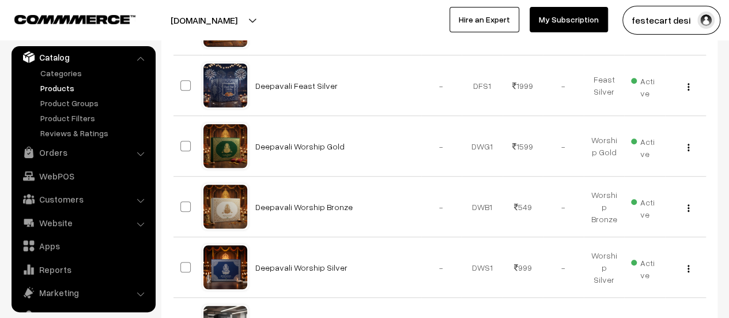
scroll to position [323, 0]
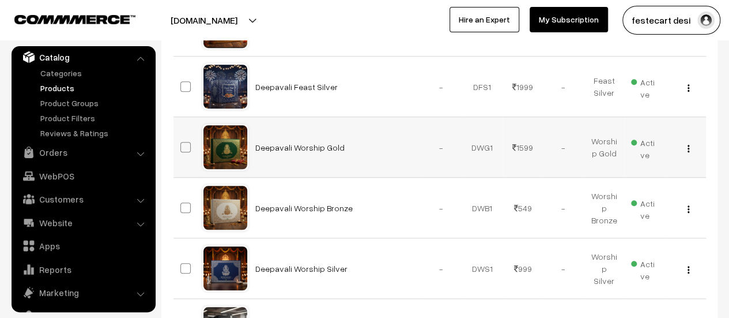
click at [688, 145] on img "button" at bounding box center [689, 148] width 2 height 7
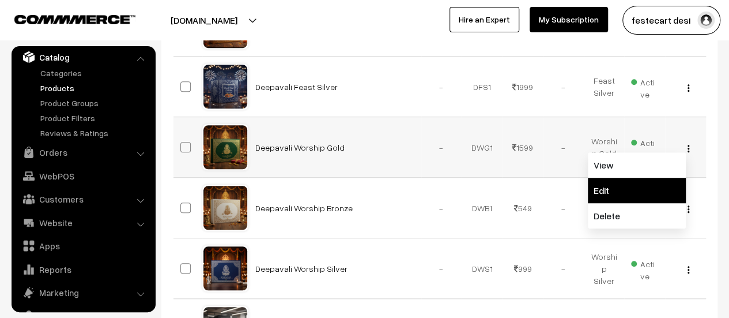
click at [650, 192] on link "Edit" at bounding box center [637, 190] width 98 height 25
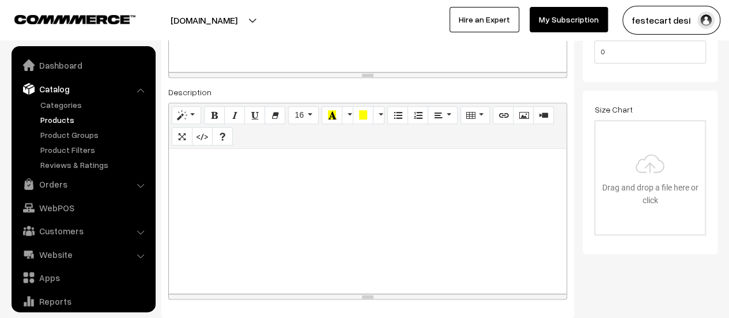
scroll to position [692, 0]
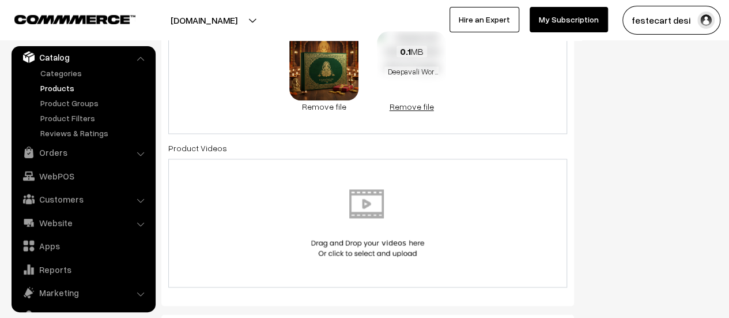
click at [430, 107] on link "Remove file" at bounding box center [411, 106] width 69 height 12
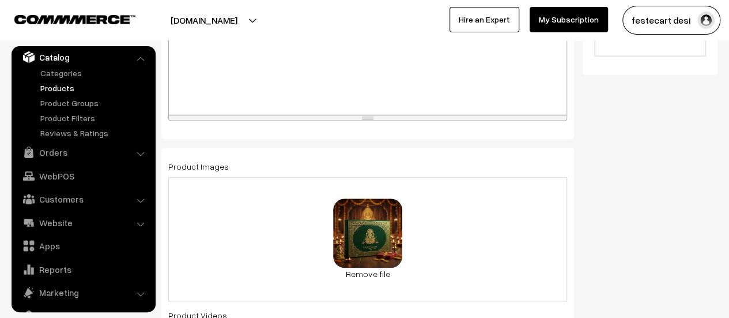
scroll to position [461, 0]
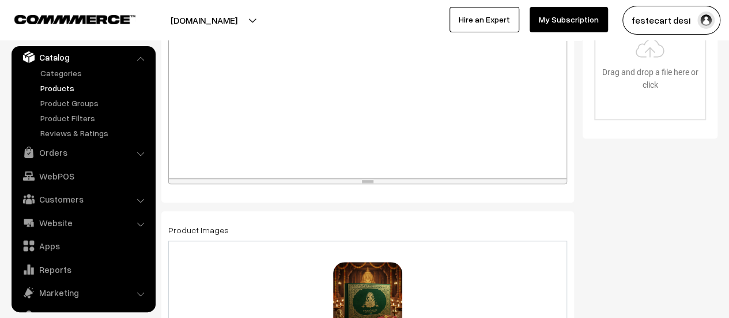
click at [473, 286] on div "0.8 MB Deepavali Worship Gold Sold Out 1.jpg Check Error Remove file" at bounding box center [367, 302] width 399 height 124
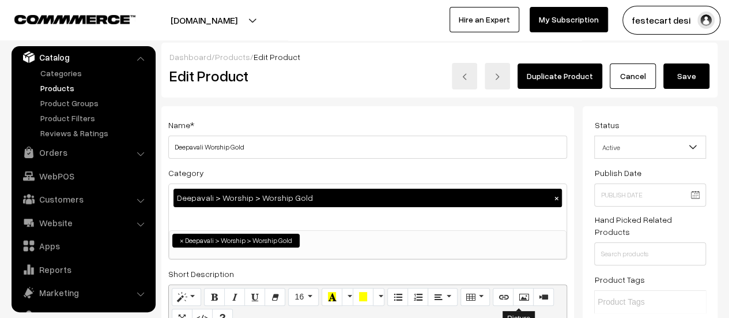
scroll to position [0, 0]
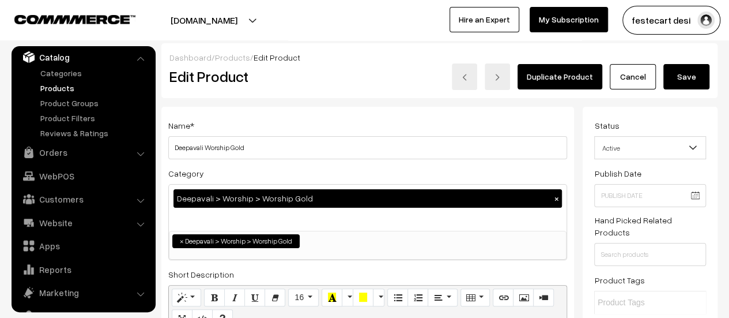
click at [701, 75] on button "Save" at bounding box center [686, 76] width 46 height 25
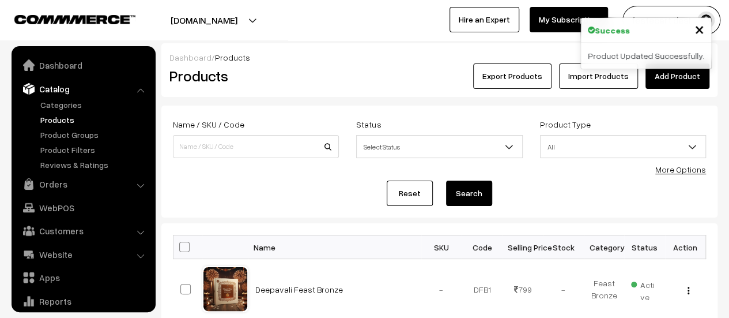
scroll to position [32, 0]
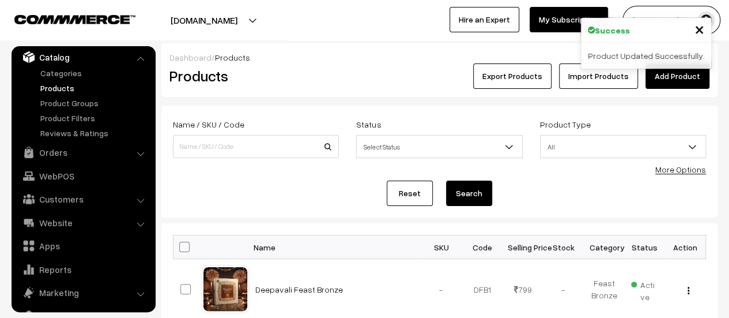
click at [701, 27] on span "×" at bounding box center [699, 28] width 10 height 21
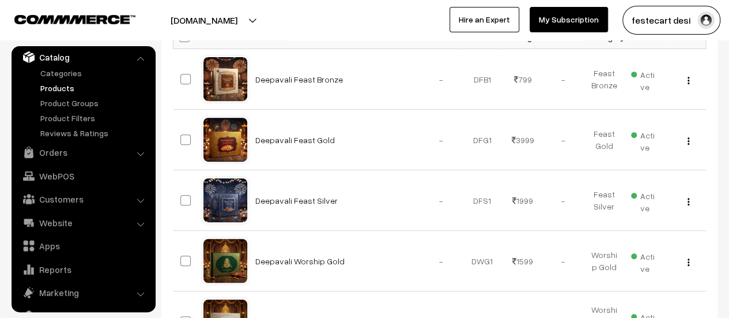
scroll to position [209, 0]
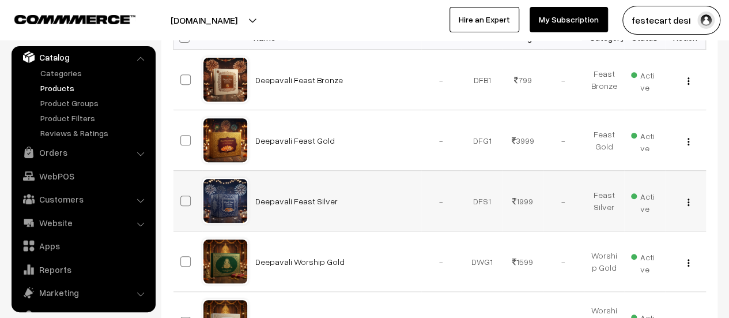
click at [688, 201] on img "button" at bounding box center [689, 201] width 2 height 7
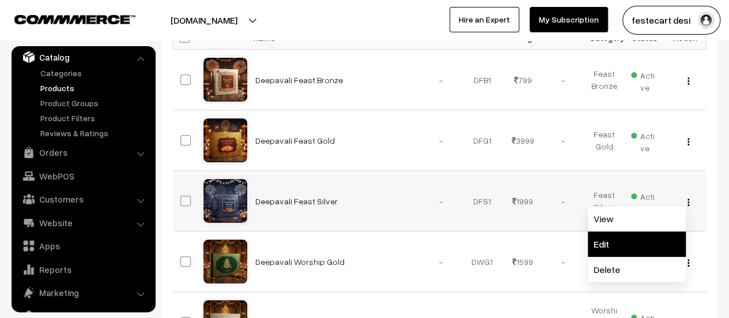
click at [636, 242] on link "Edit" at bounding box center [637, 243] width 98 height 25
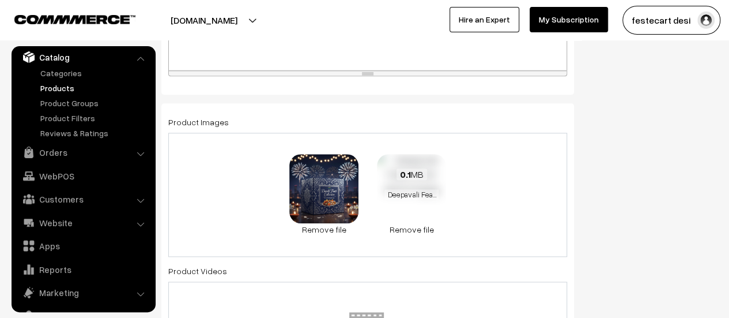
scroll to position [568, 0]
click at [420, 232] on link "Remove file" at bounding box center [411, 230] width 69 height 12
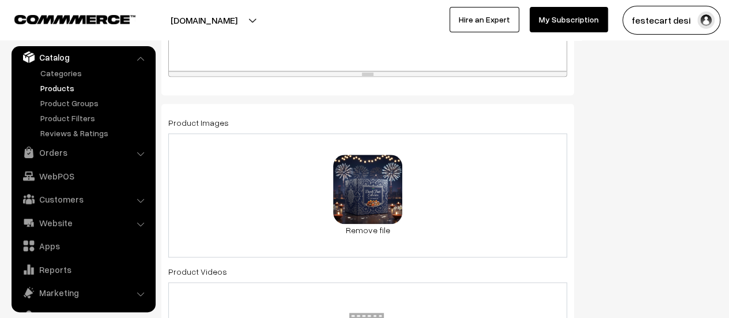
click at [441, 190] on div "0.8 MB Deepavali Feast Silver Sold Out 1.jpg Check Error Remove file" at bounding box center [367, 195] width 399 height 124
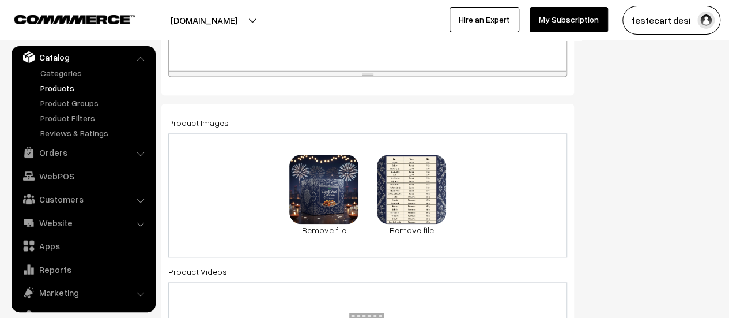
scroll to position [0, 0]
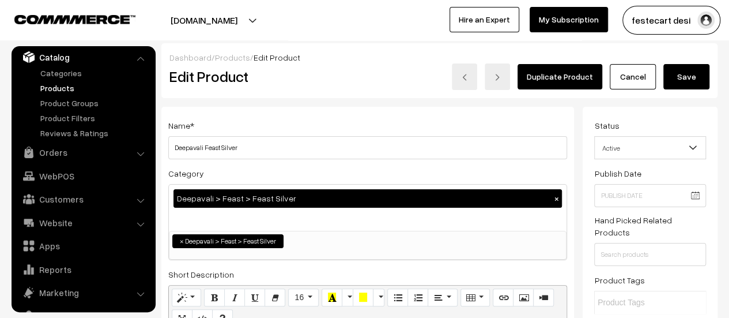
click at [698, 81] on button "Save" at bounding box center [686, 76] width 46 height 25
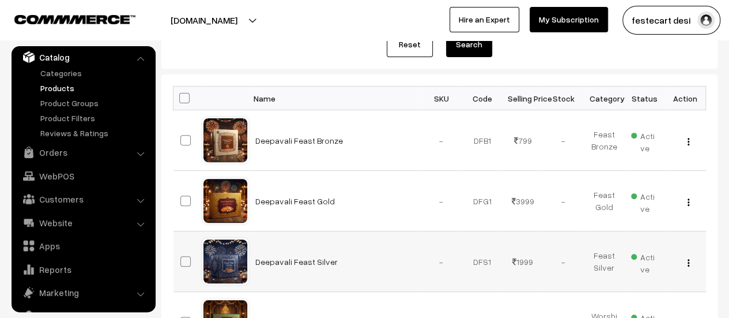
scroll to position [148, 0]
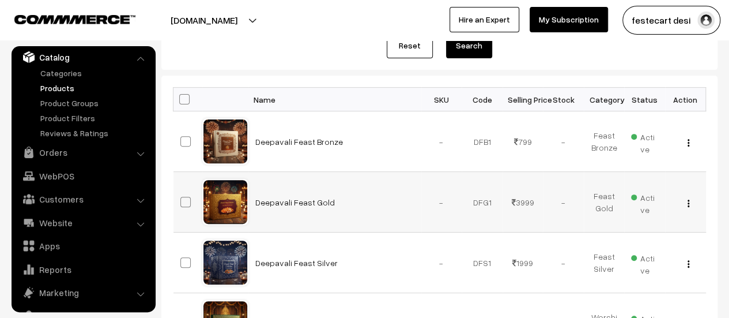
click at [688, 202] on img "button" at bounding box center [689, 202] width 2 height 7
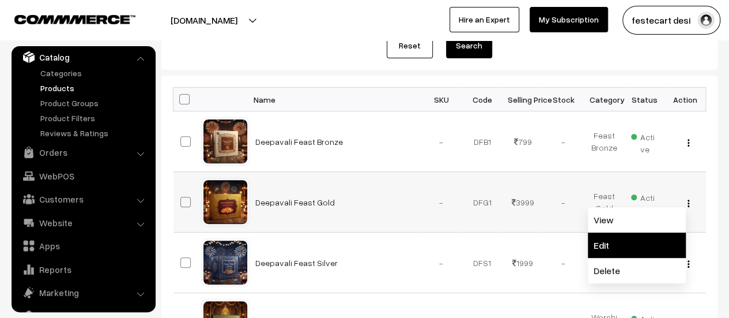
click at [644, 245] on link "Edit" at bounding box center [637, 244] width 98 height 25
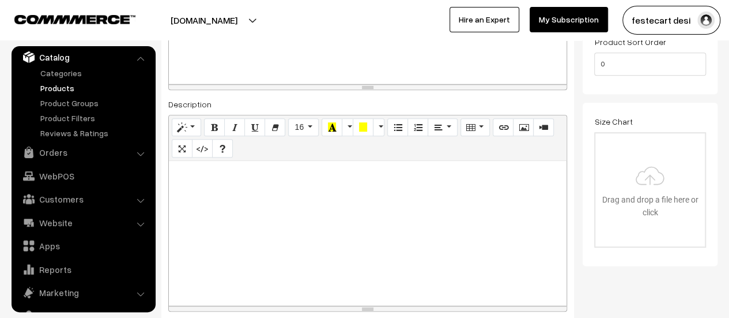
scroll to position [519, 0]
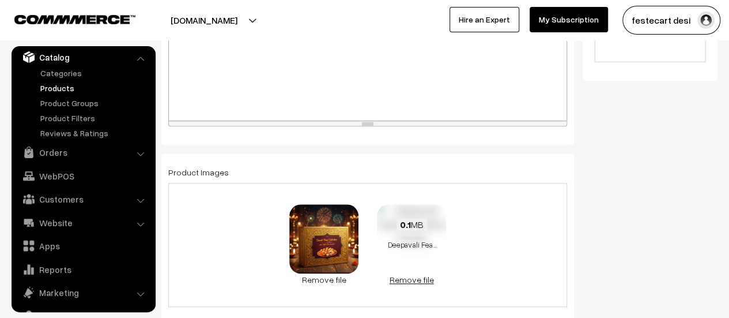
click at [430, 278] on link "Remove file" at bounding box center [411, 279] width 69 height 12
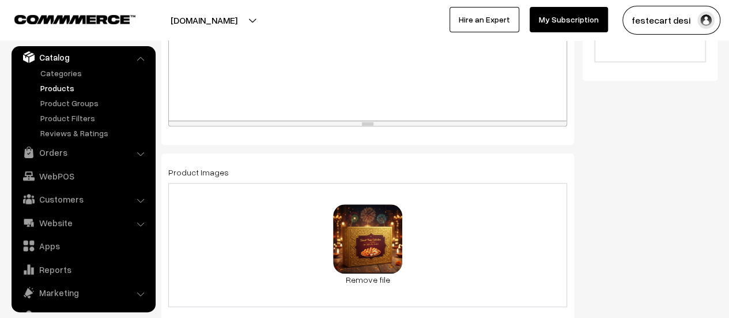
click at [468, 222] on div "0.8 MB Deepavali Feast Gold Sold Out 1.jpg Check Error Remove file" at bounding box center [367, 245] width 399 height 124
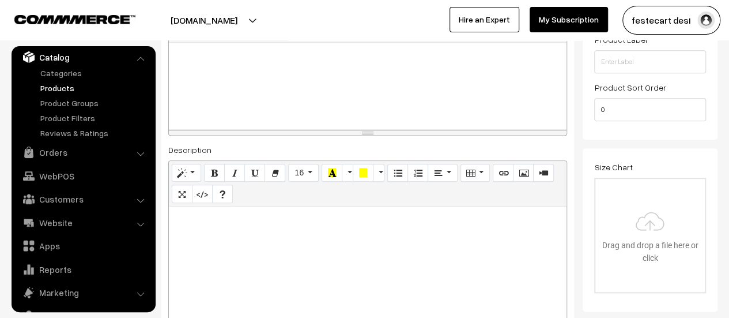
scroll to position [0, 0]
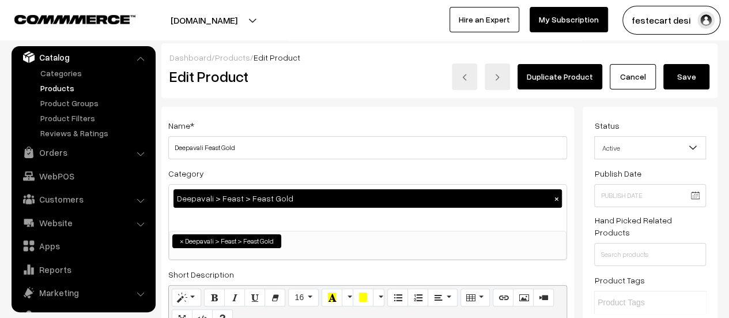
click at [673, 75] on button "Save" at bounding box center [686, 76] width 46 height 25
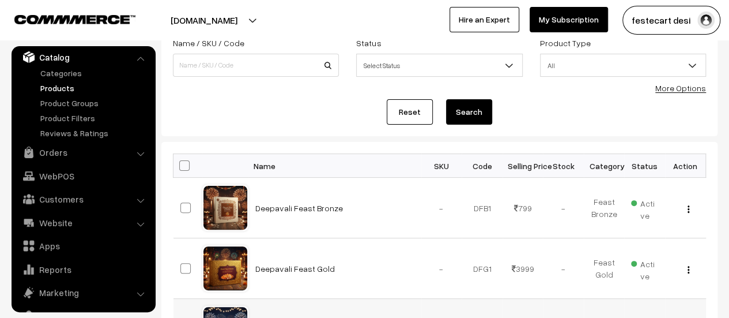
scroll to position [115, 0]
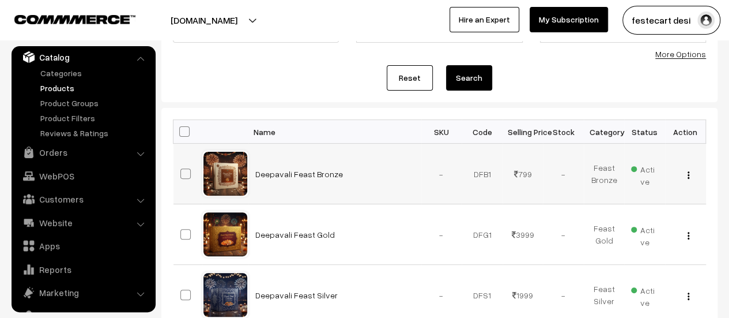
click at [689, 173] on img "button" at bounding box center [689, 174] width 2 height 7
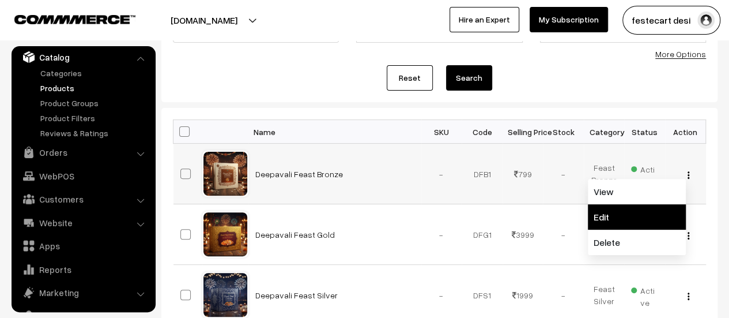
click at [640, 215] on link "Edit" at bounding box center [637, 216] width 98 height 25
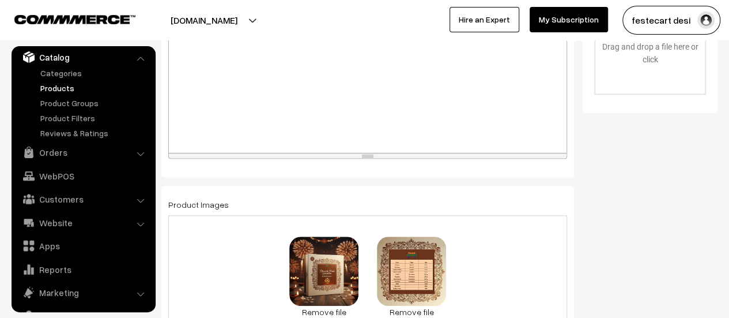
scroll to position [576, 0]
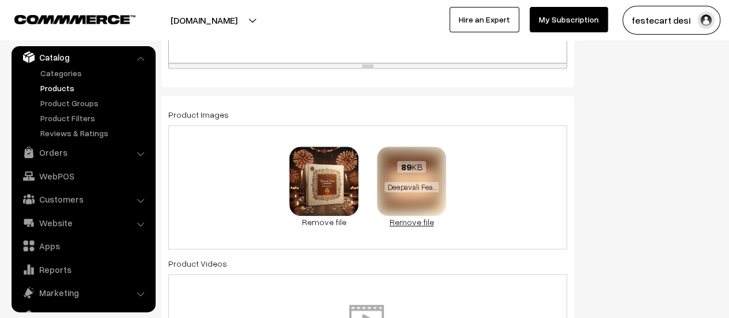
click at [416, 222] on link "Remove file" at bounding box center [411, 222] width 69 height 12
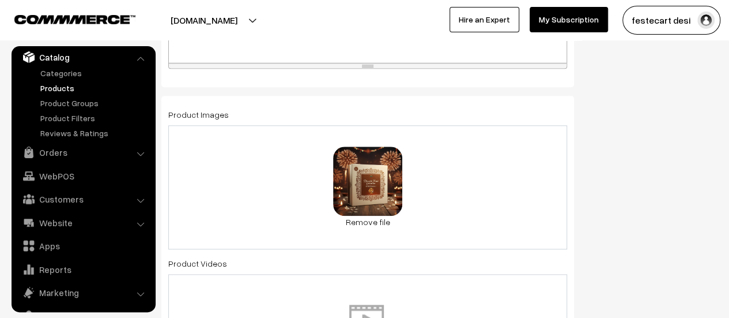
click at [463, 190] on div "0.7 MB Deepavali Feast Bronze Sold Out 1.jpg Check Error Remove file" at bounding box center [367, 187] width 399 height 124
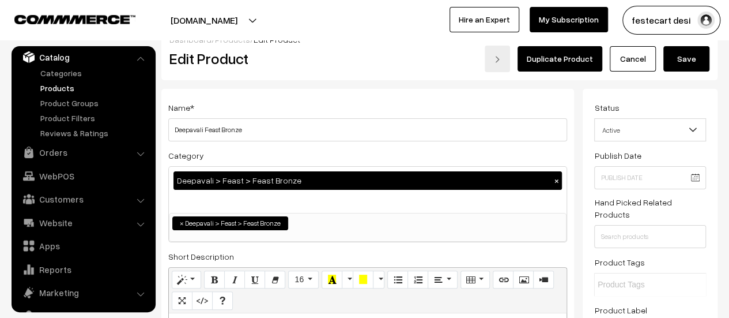
scroll to position [0, 0]
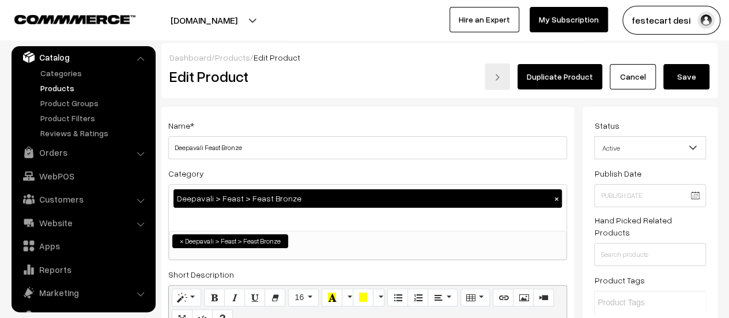
click at [695, 79] on button "Save" at bounding box center [686, 76] width 46 height 25
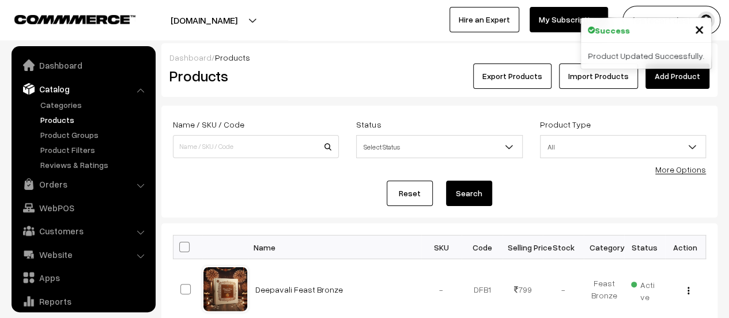
scroll to position [32, 0]
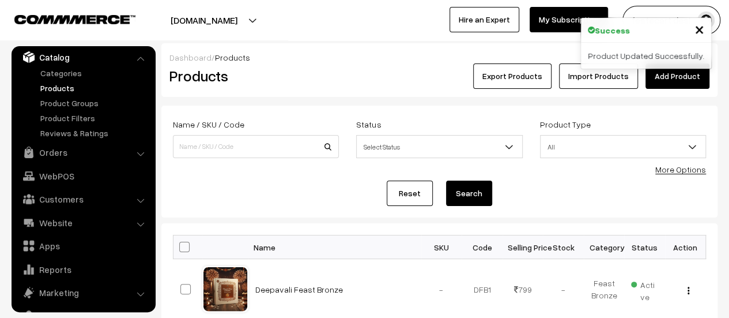
click at [703, 34] on span "×" at bounding box center [699, 28] width 10 height 21
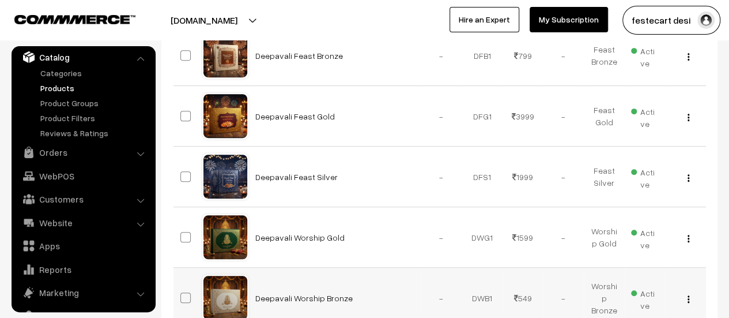
scroll to position [232, 0]
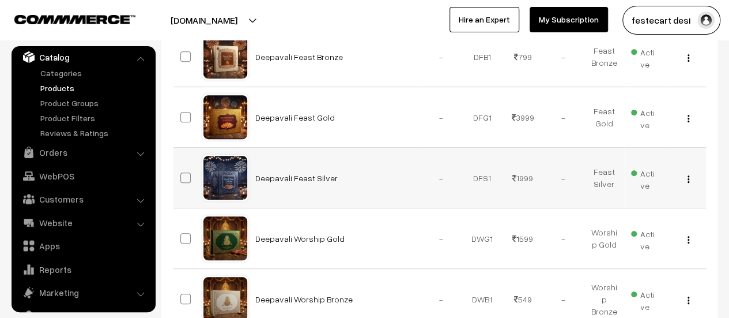
drag, startPoint x: 439, startPoint y: 211, endPoint x: 687, endPoint y: 176, distance: 250.3
click at [688, 176] on img "button" at bounding box center [689, 178] width 2 height 7
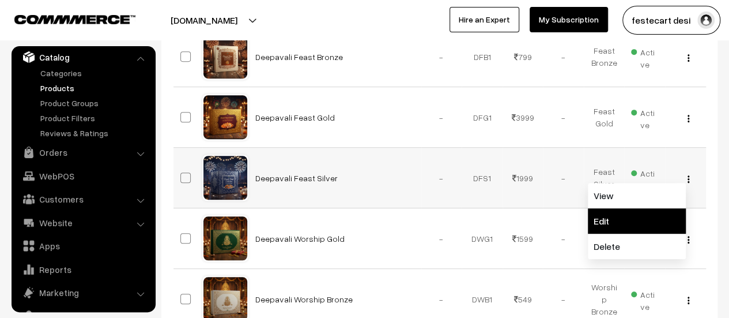
click at [639, 214] on link "Edit" at bounding box center [637, 220] width 98 height 25
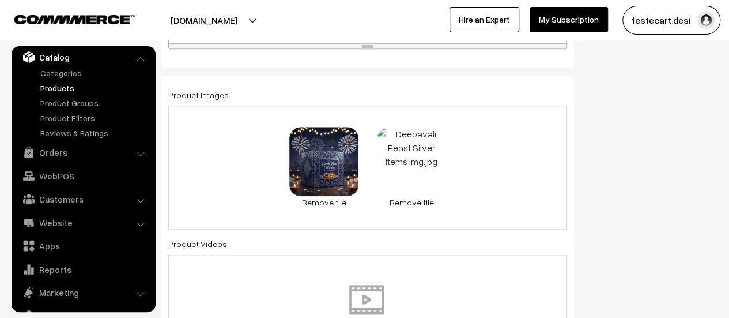
scroll to position [576, 0]
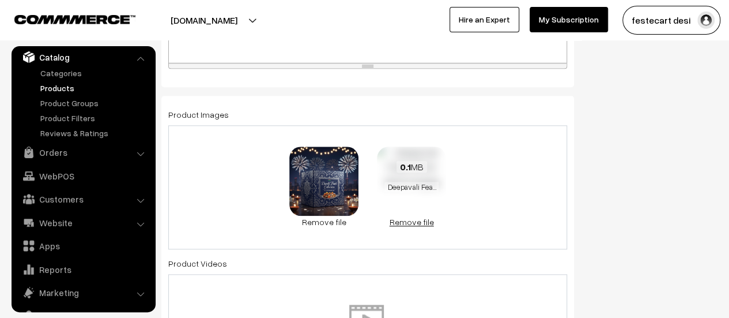
click at [413, 225] on link "Remove file" at bounding box center [411, 222] width 69 height 12
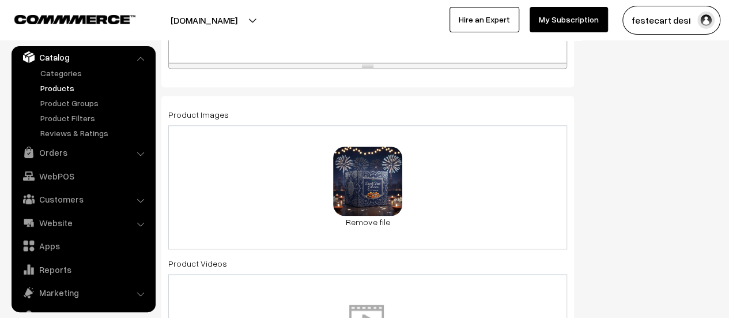
click at [448, 194] on div "0.8 MB Deepavali Feast Silver Sold Out 1.jpg Check Error Remove file" at bounding box center [367, 187] width 399 height 124
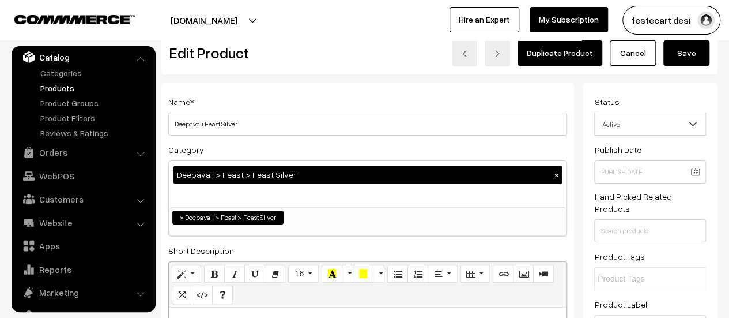
scroll to position [0, 0]
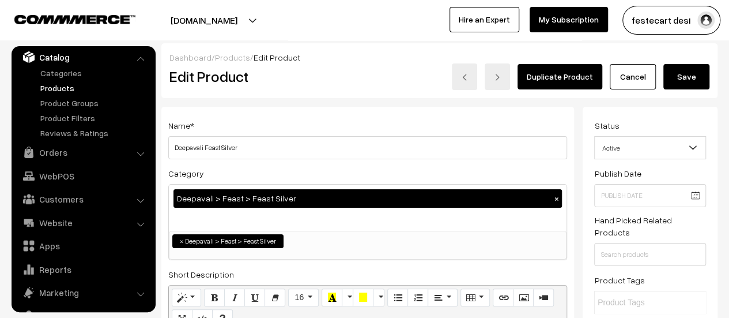
click at [682, 75] on button "Save" at bounding box center [686, 76] width 46 height 25
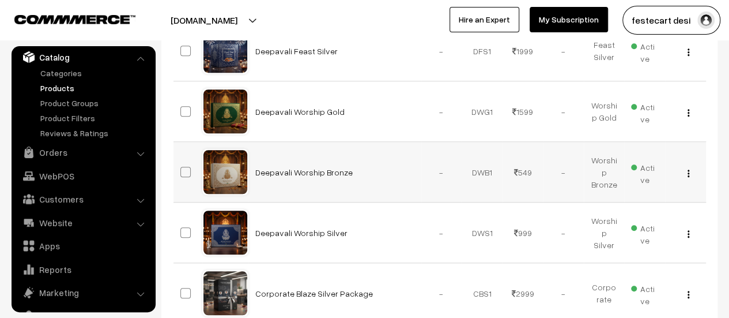
scroll to position [358, 0]
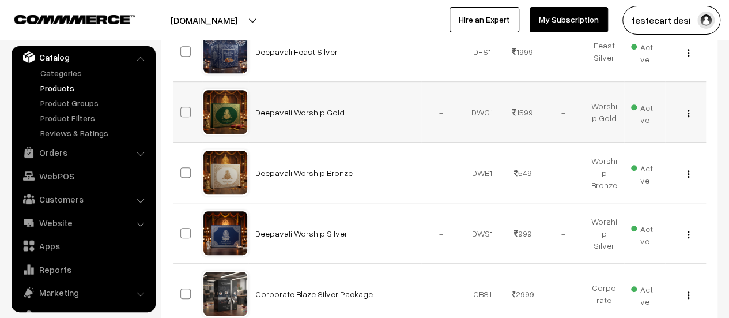
click at [688, 113] on img "button" at bounding box center [689, 113] width 2 height 7
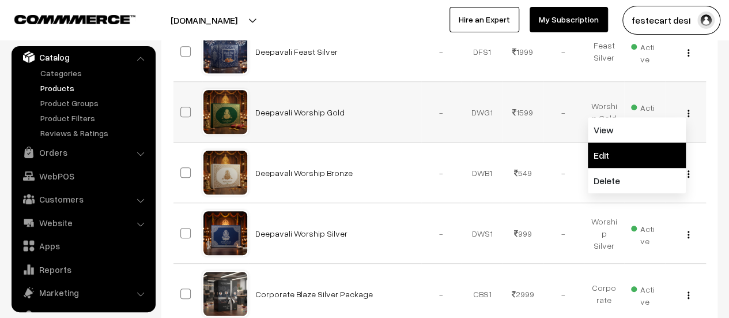
click at [655, 161] on link "Edit" at bounding box center [637, 154] width 98 height 25
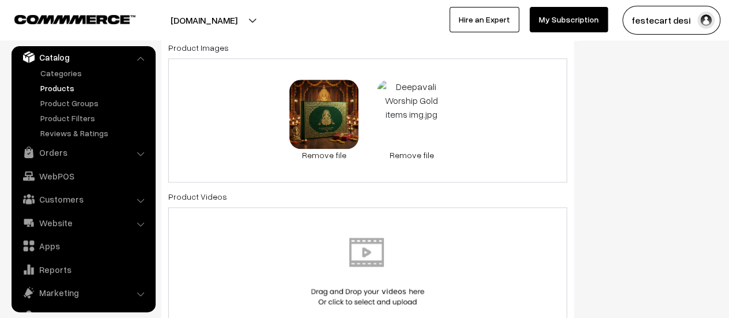
scroll to position [692, 0]
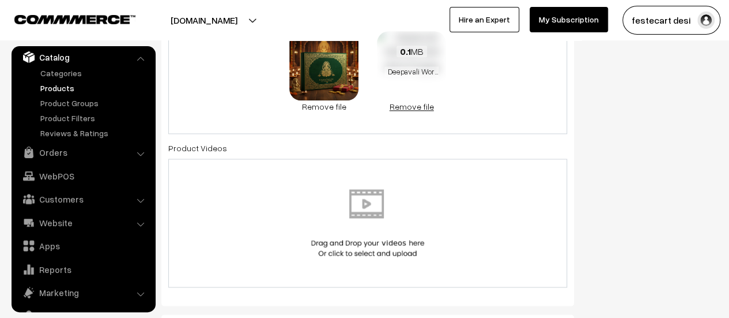
click at [424, 105] on link "Remove file" at bounding box center [411, 106] width 69 height 12
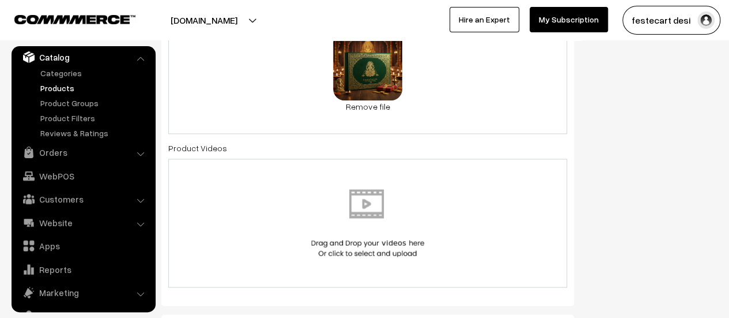
click at [445, 101] on div "0.8 MB Deepavali Worship Gold Sold Out 1.jpg Check Error Remove file" at bounding box center [367, 72] width 399 height 124
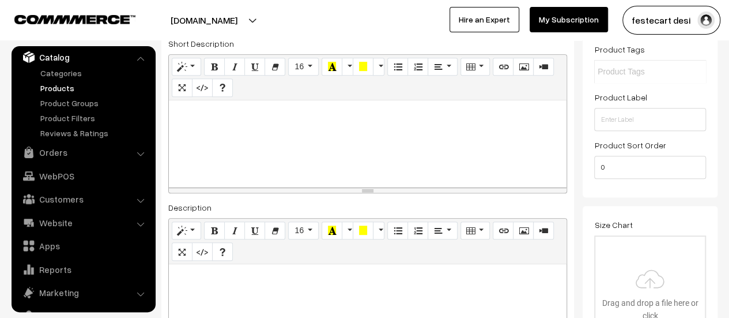
scroll to position [0, 0]
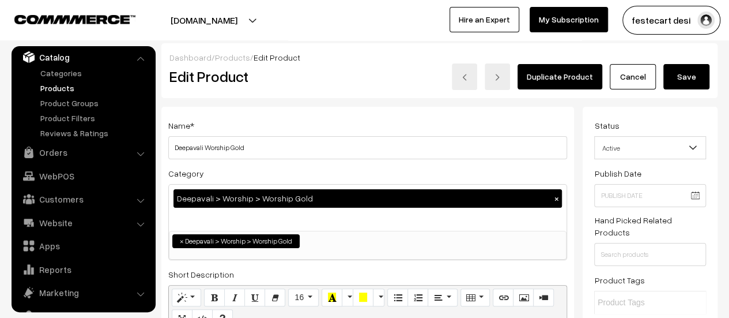
click at [697, 82] on button "Save" at bounding box center [686, 76] width 46 height 25
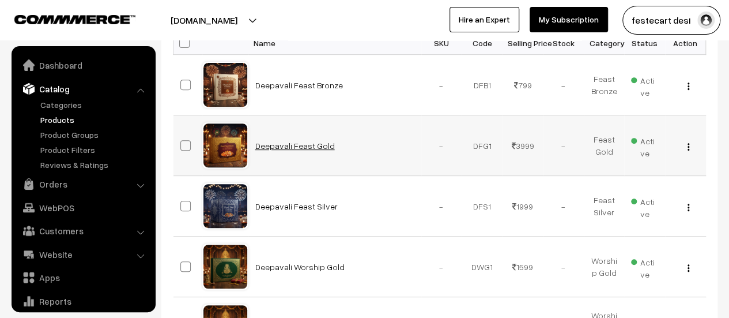
scroll to position [288, 0]
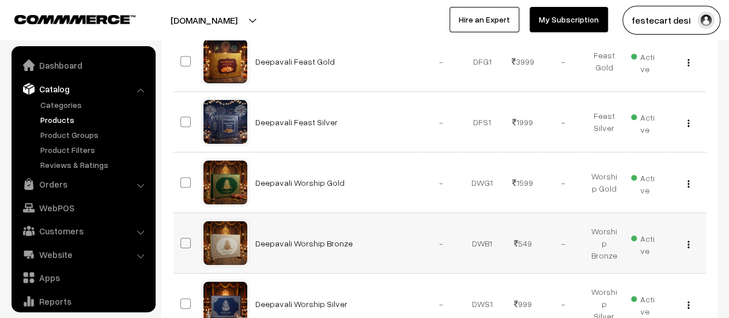
click at [690, 243] on div "View Edit Delete" at bounding box center [685, 243] width 27 height 12
click at [688, 246] on img "button" at bounding box center [689, 243] width 2 height 7
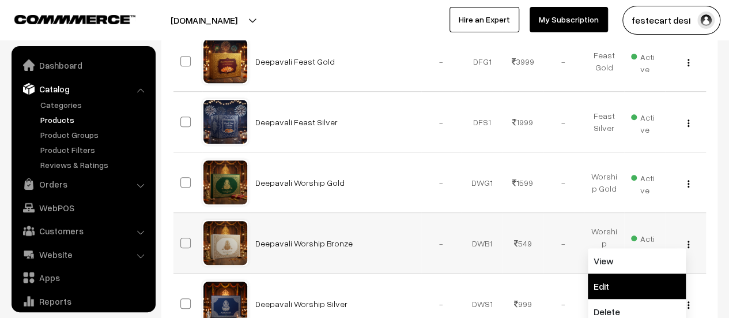
click at [613, 292] on link "Edit" at bounding box center [637, 285] width 98 height 25
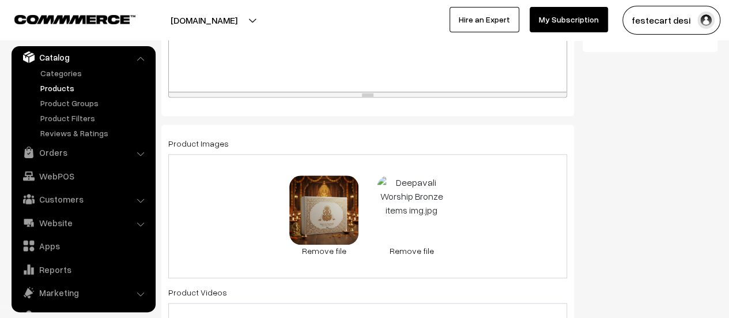
scroll to position [634, 0]
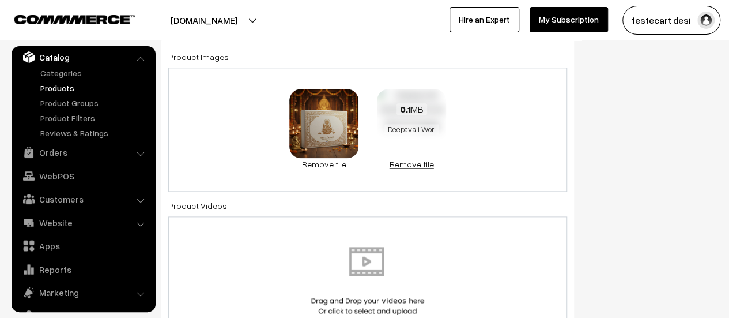
click at [418, 163] on link "Remove file" at bounding box center [411, 164] width 69 height 12
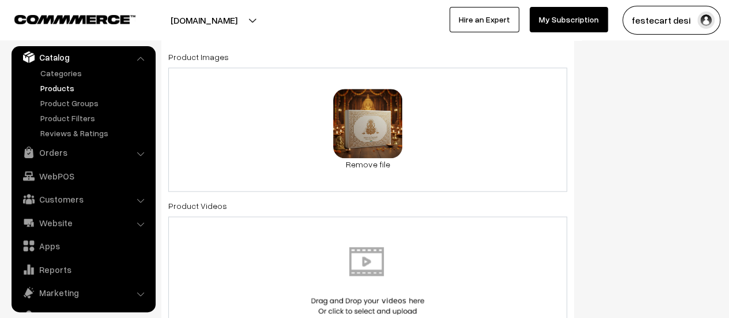
click at [462, 108] on div "0.8 MB Deepavali Worship Bronze Sold Out 1.jpg Check Error Remove file" at bounding box center [367, 129] width 399 height 124
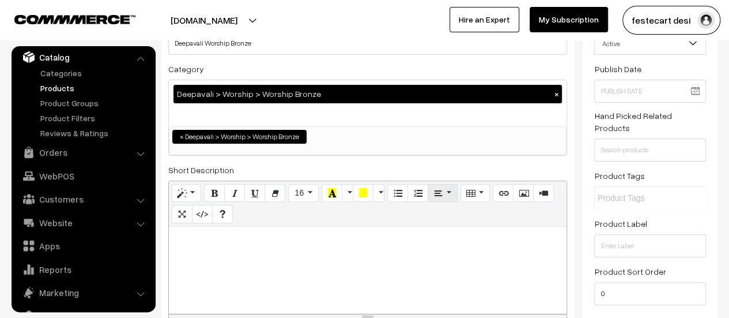
scroll to position [0, 0]
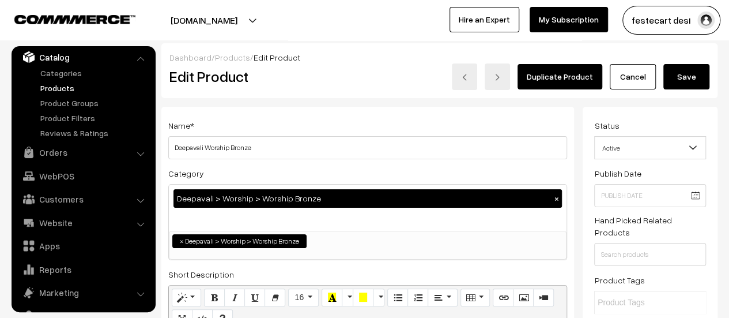
click at [695, 77] on button "Save" at bounding box center [686, 76] width 46 height 25
